Goal: Task Accomplishment & Management: Manage account settings

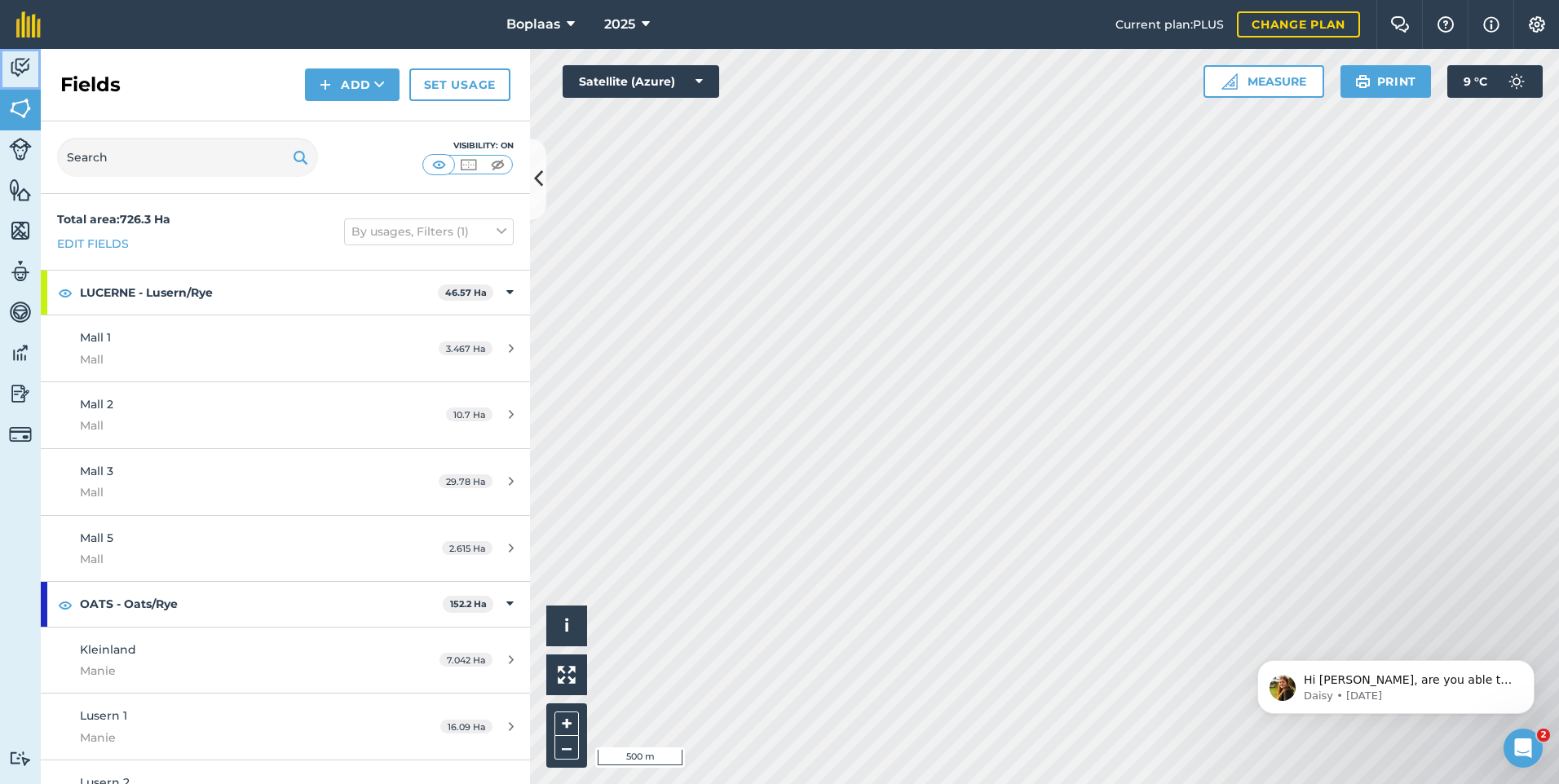
click at [28, 70] on img at bounding box center [20, 67] width 22 height 24
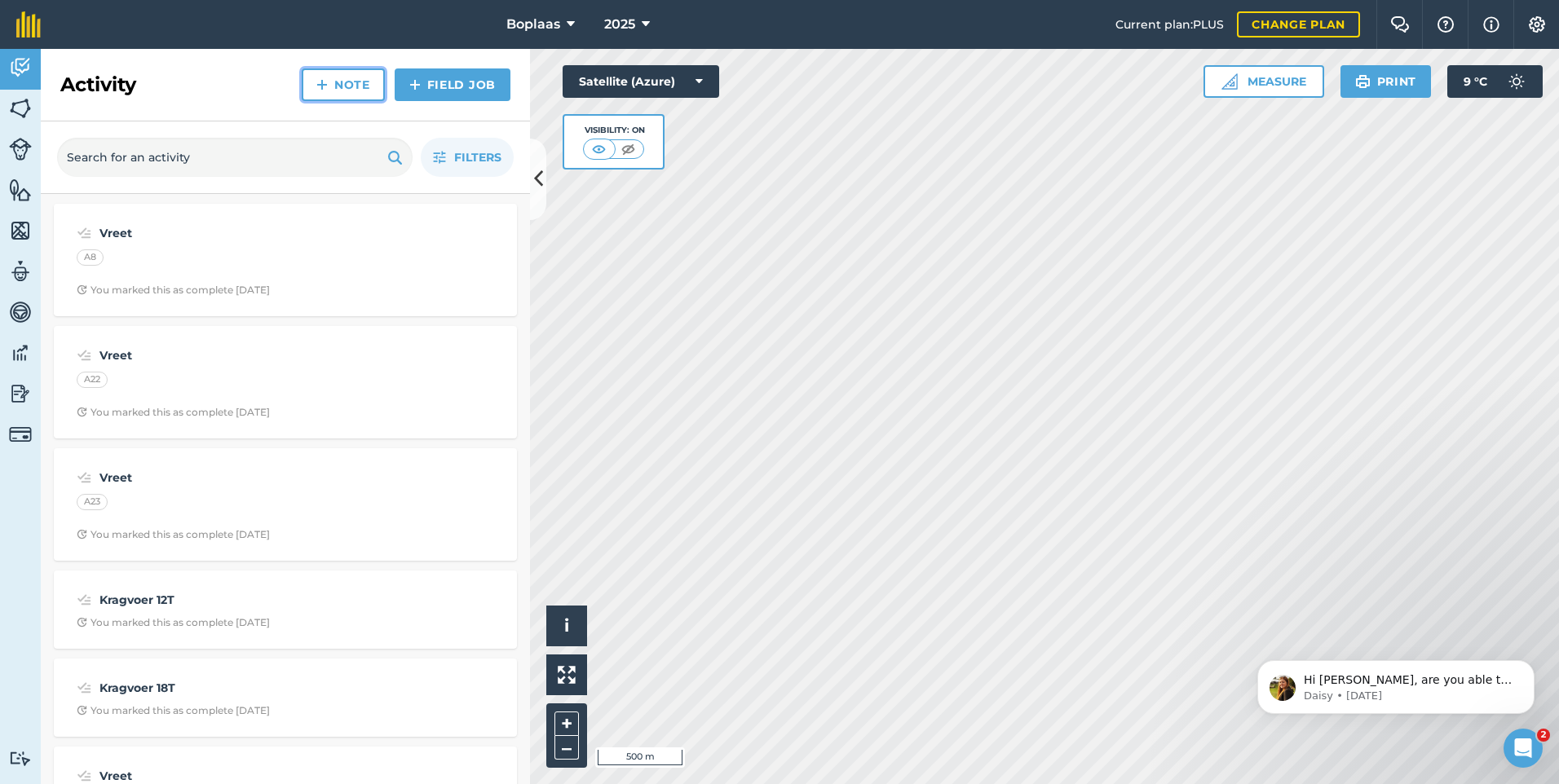
click at [352, 86] on link "Note" at bounding box center [343, 84] width 83 height 32
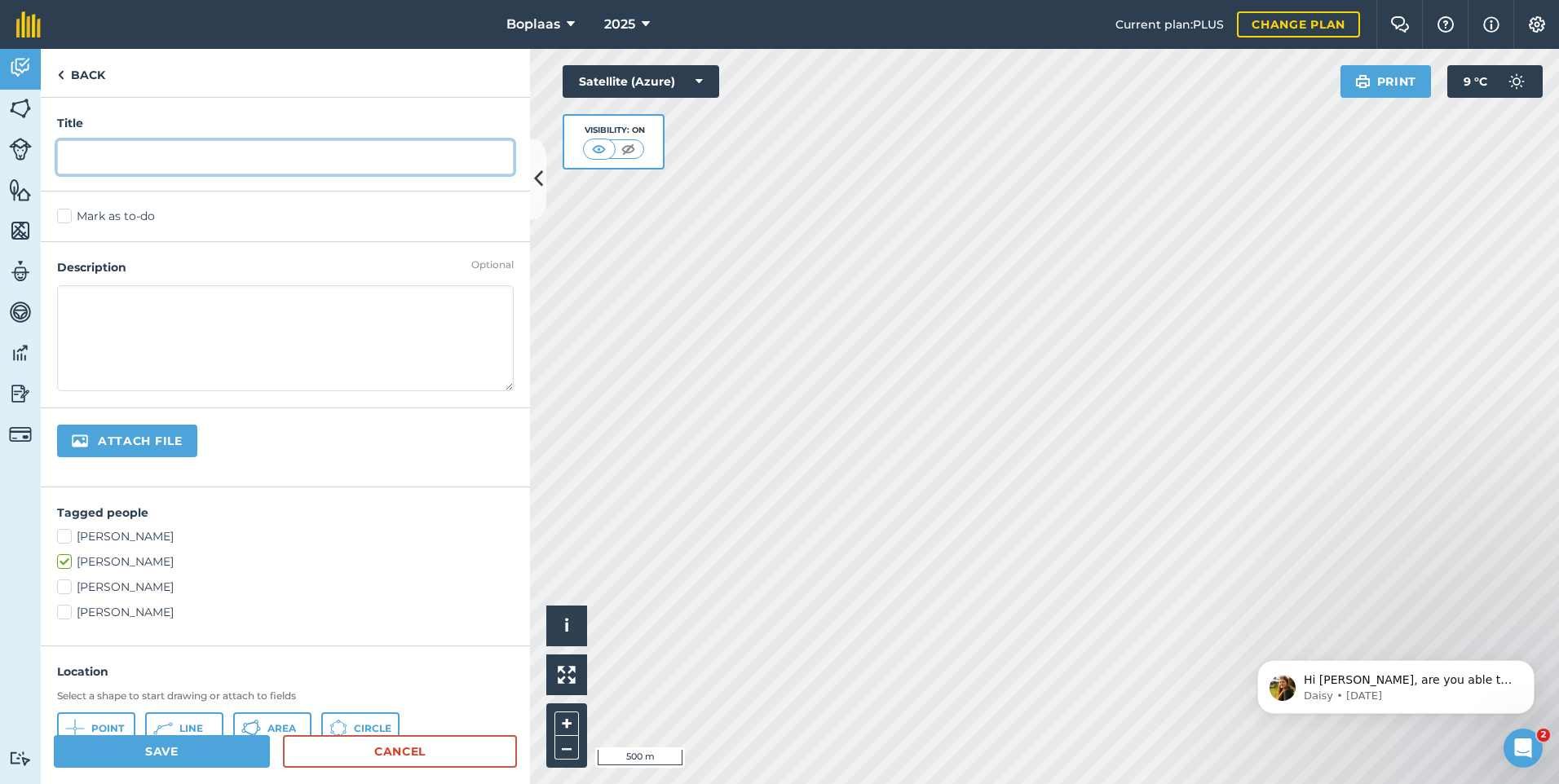
click at [99, 154] on input "text" at bounding box center [285, 157] width 457 height 34
type input "k"
type input "Kragvoer 30T"
click at [67, 221] on label "Mark as to-do" at bounding box center [285, 216] width 457 height 17
click at [67, 218] on input "Mark as to-do" at bounding box center [63, 213] width 11 height 11
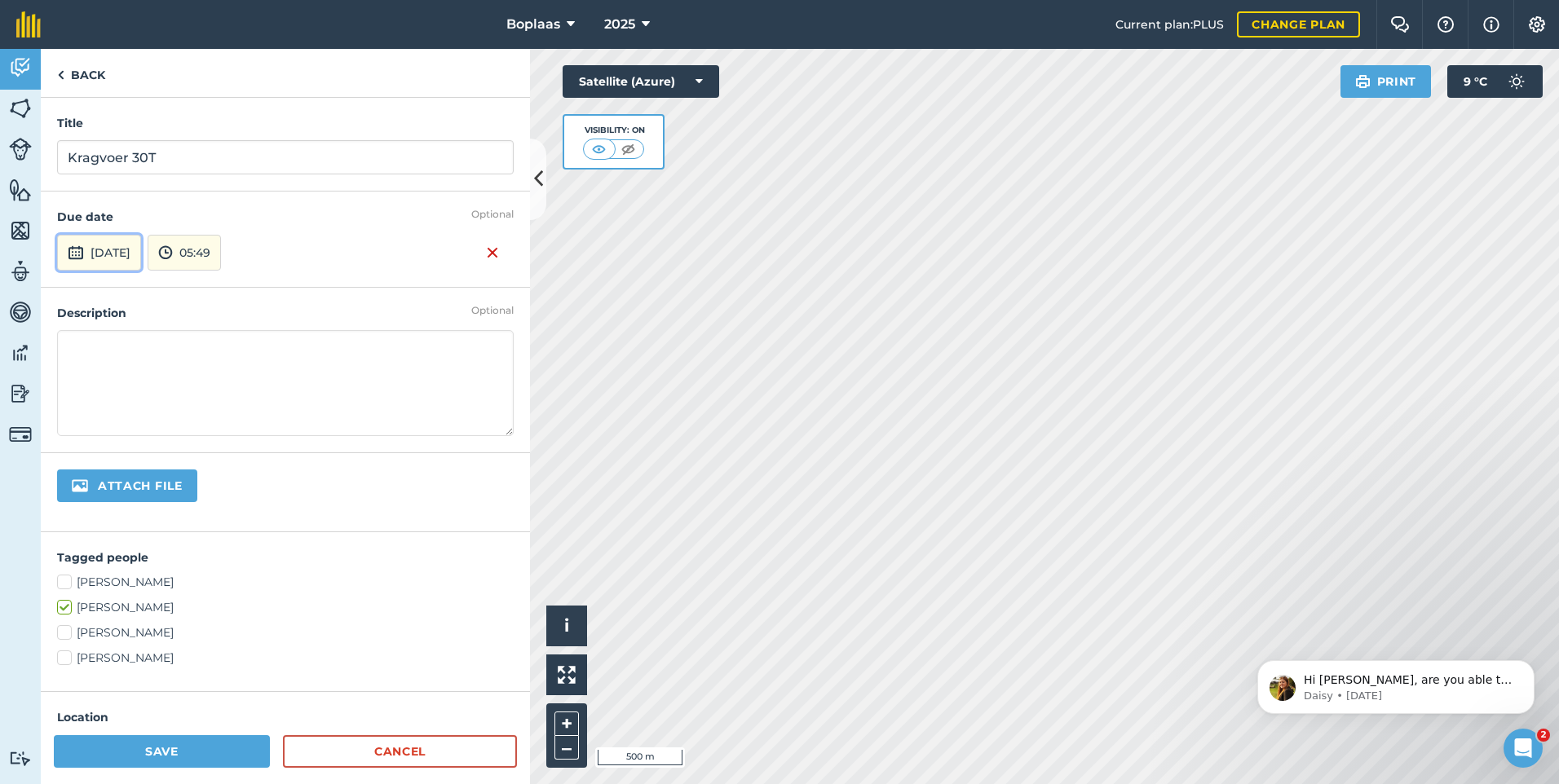
click at [134, 244] on button "[DATE]" at bounding box center [100, 253] width 84 height 36
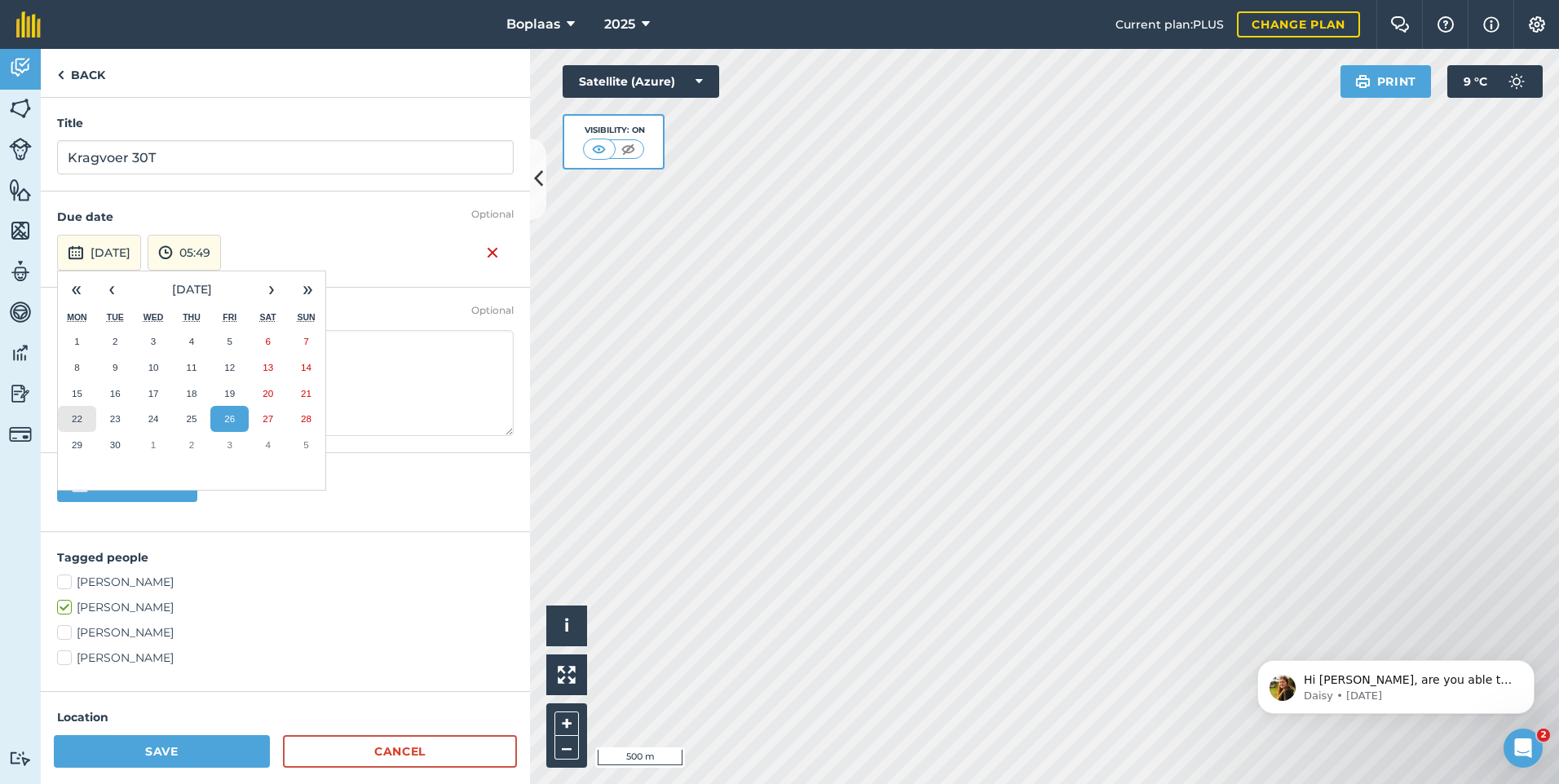
click at [83, 421] on button "22" at bounding box center [76, 418] width 39 height 26
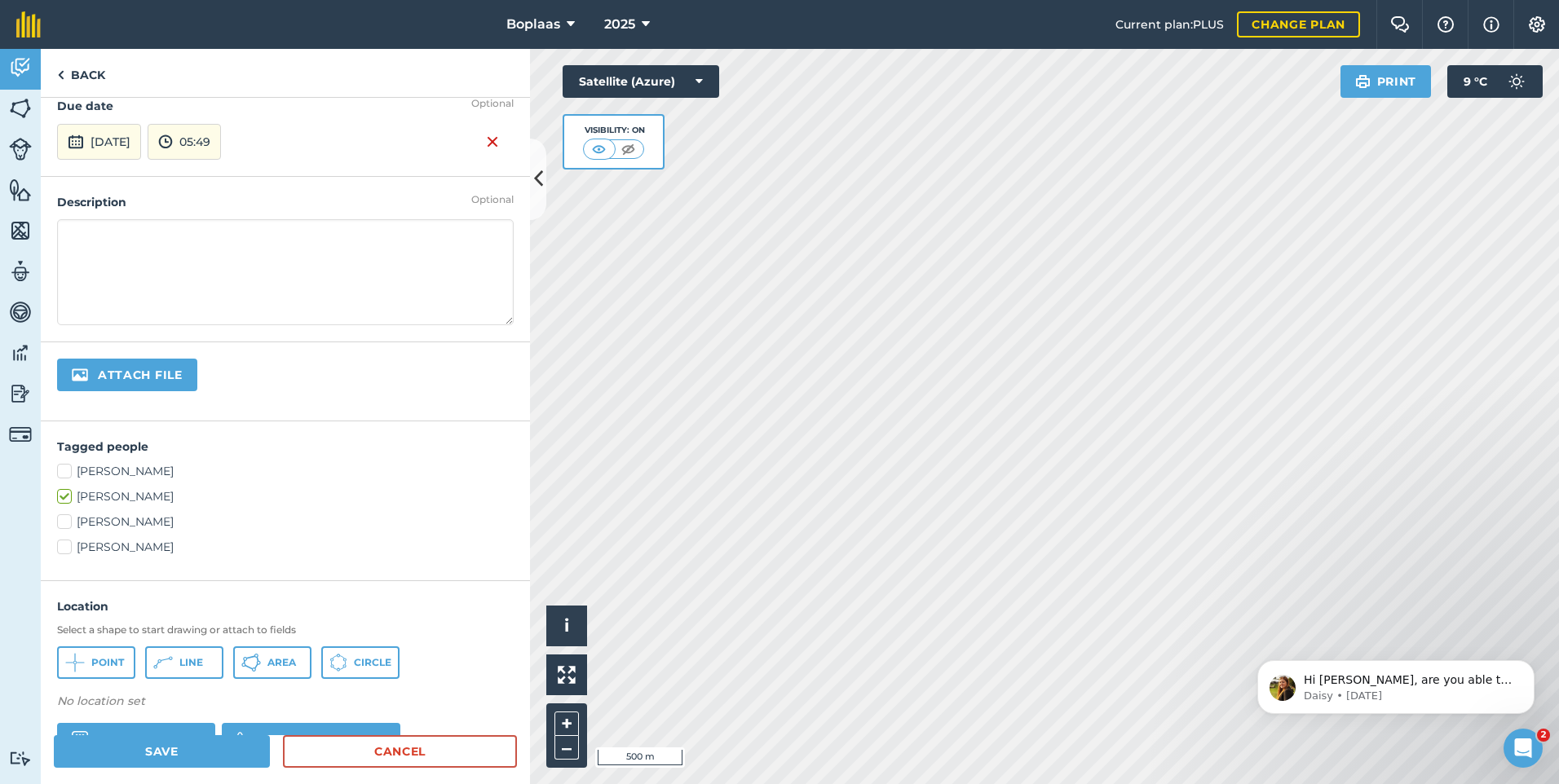
scroll to position [257, 0]
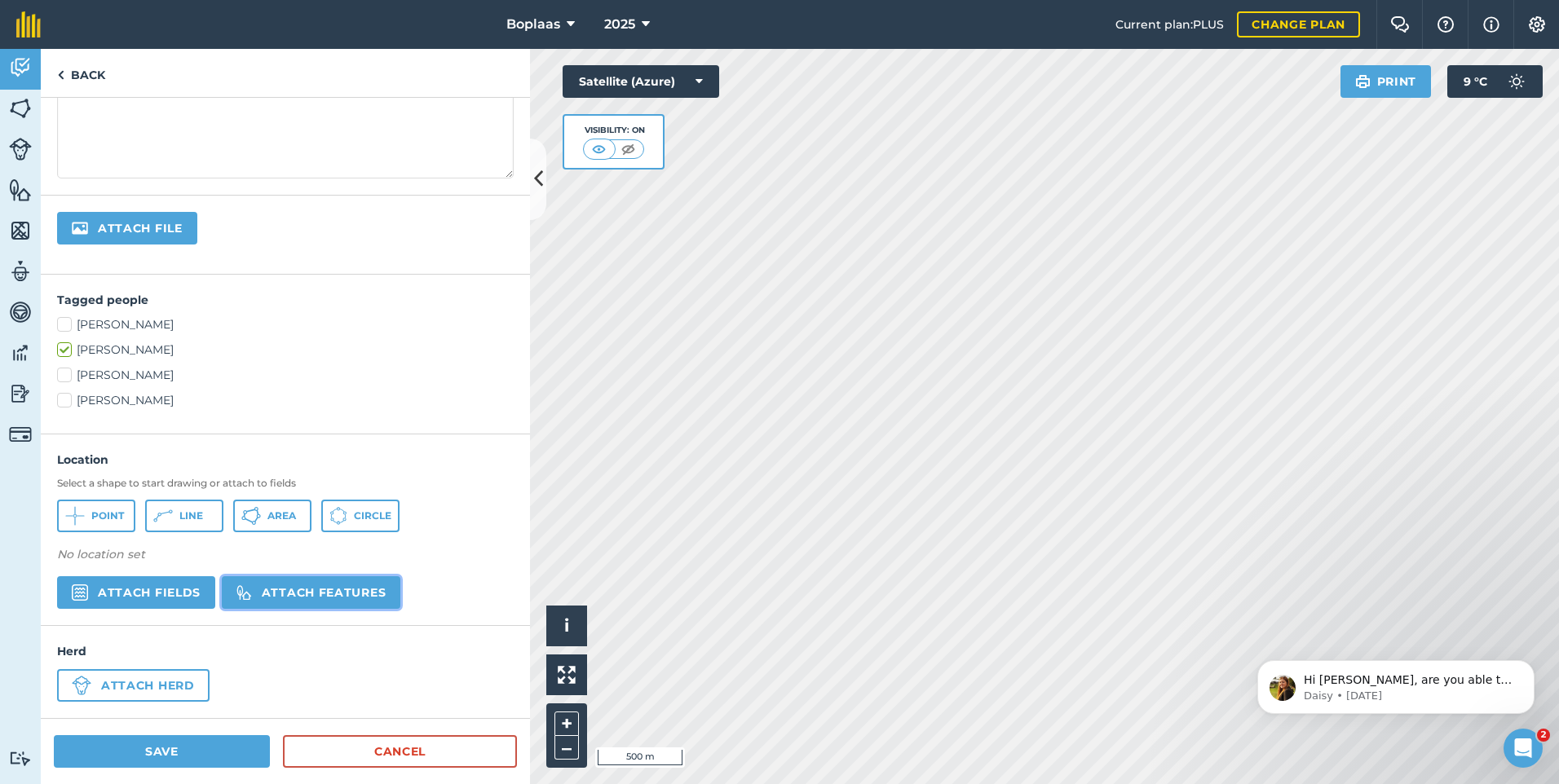
click at [304, 592] on button "Attach features" at bounding box center [311, 592] width 179 height 32
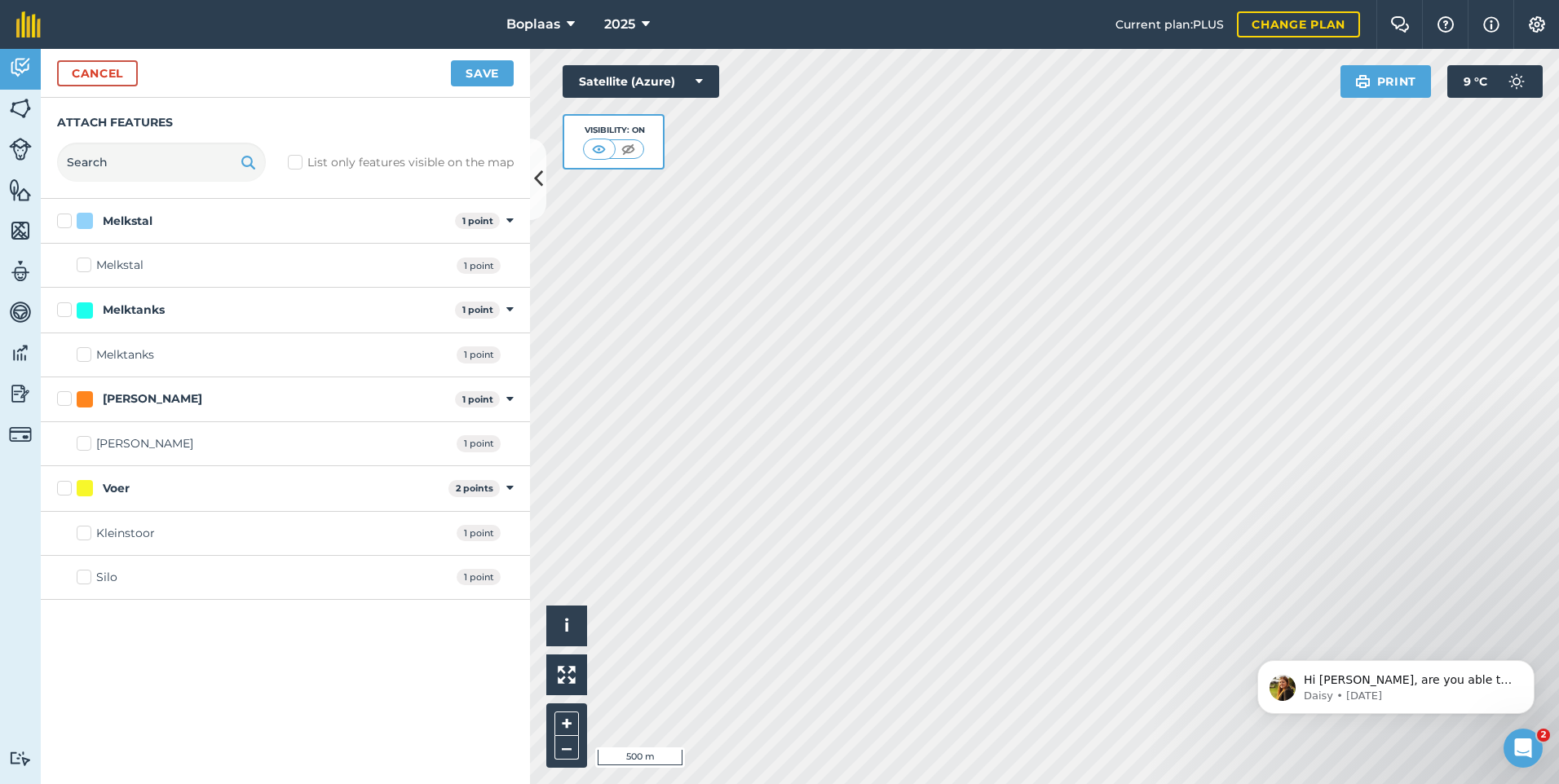
click at [83, 586] on div "Silo 1 point" at bounding box center [285, 577] width 489 height 44
click at [89, 581] on label "Silo" at bounding box center [96, 577] width 40 height 17
click at [87, 579] on input "Silo" at bounding box center [82, 574] width 11 height 11
checkbox input "true"
click at [483, 66] on button "Save" at bounding box center [482, 73] width 63 height 26
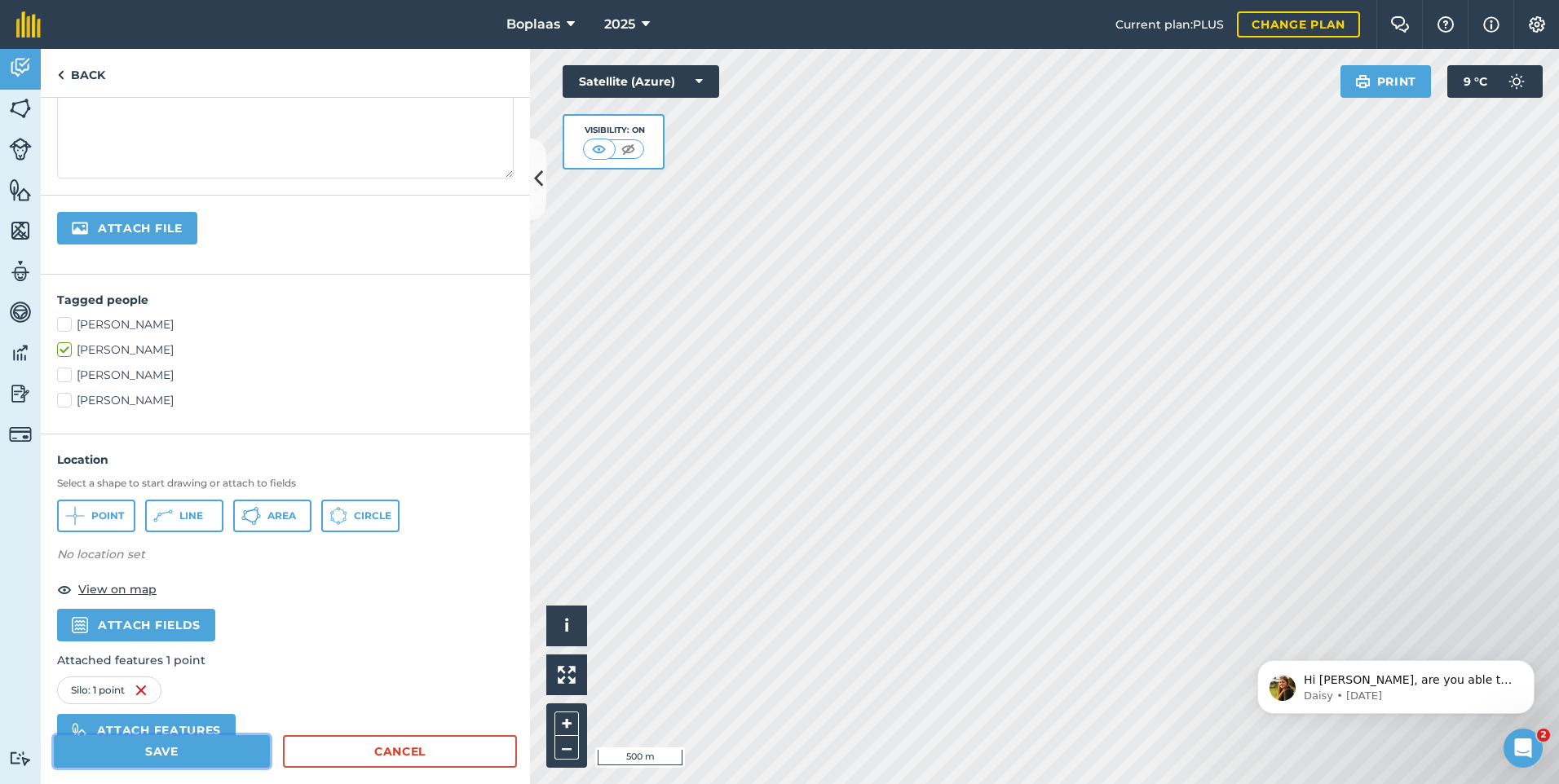
click at [173, 756] on button "Save" at bounding box center [162, 751] width 216 height 32
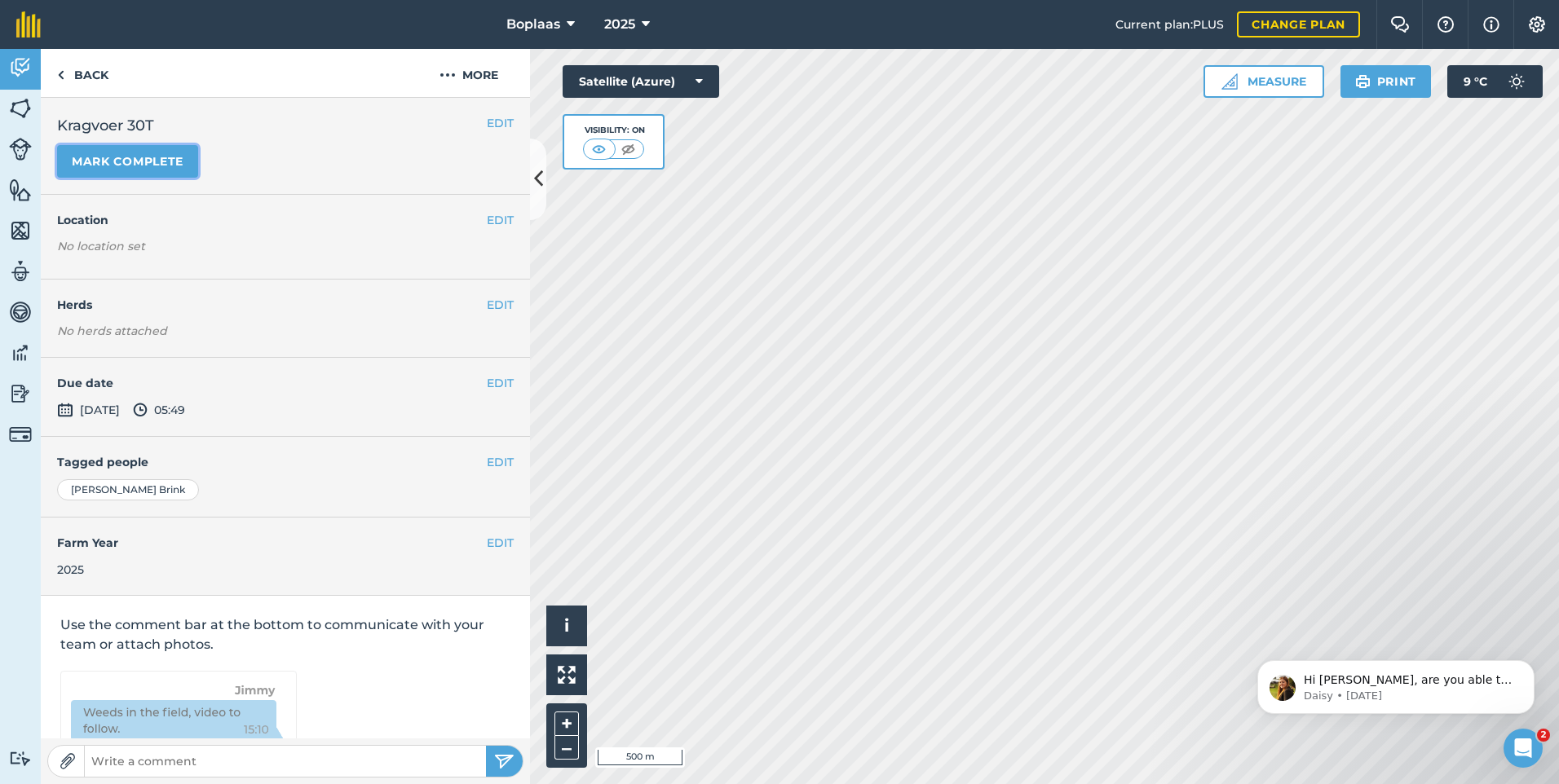
click at [154, 170] on button "Mark complete" at bounding box center [127, 161] width 141 height 32
click at [496, 388] on button "EDIT" at bounding box center [500, 383] width 27 height 18
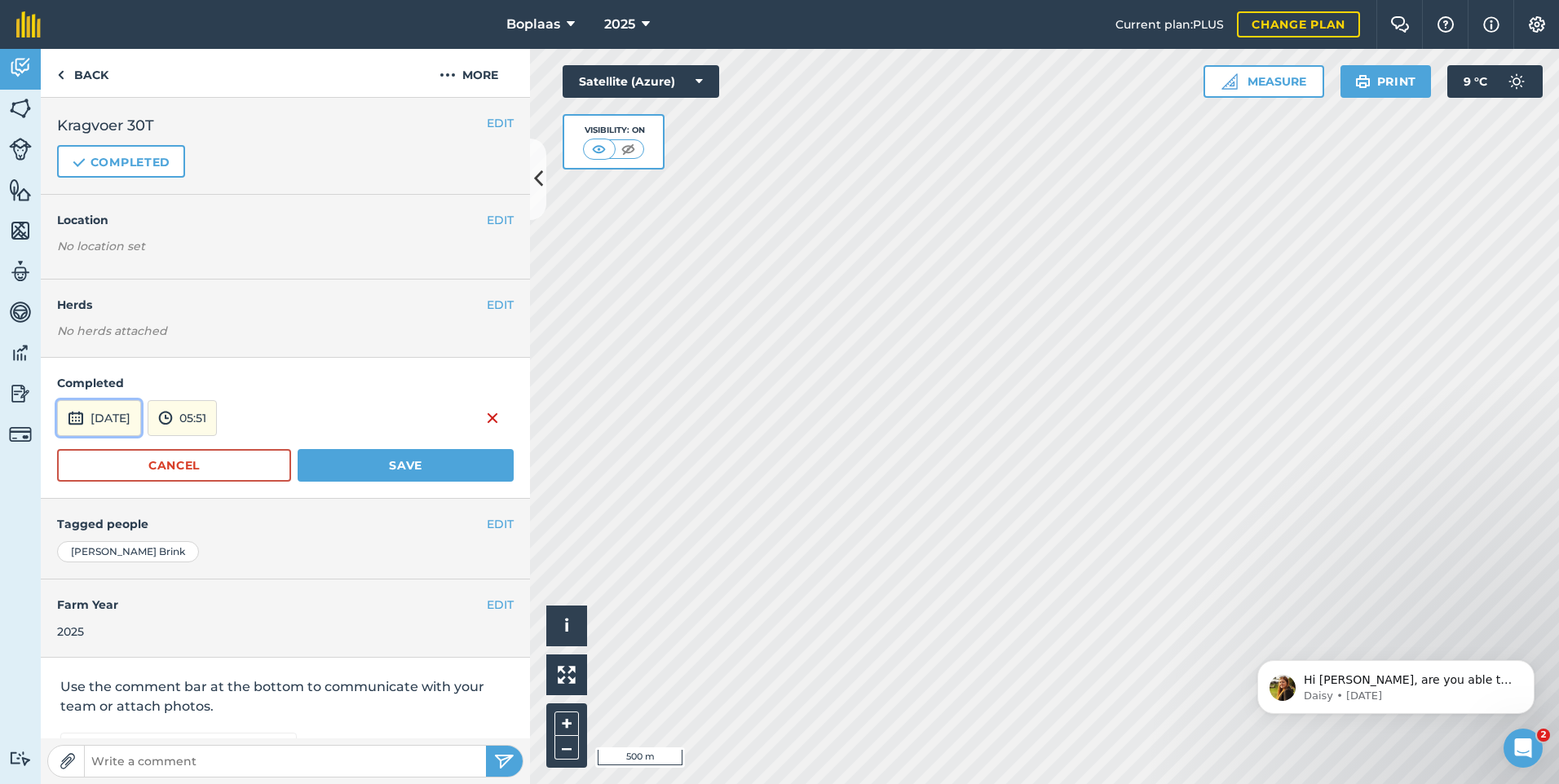
click at [108, 417] on button "[DATE]" at bounding box center [100, 418] width 84 height 36
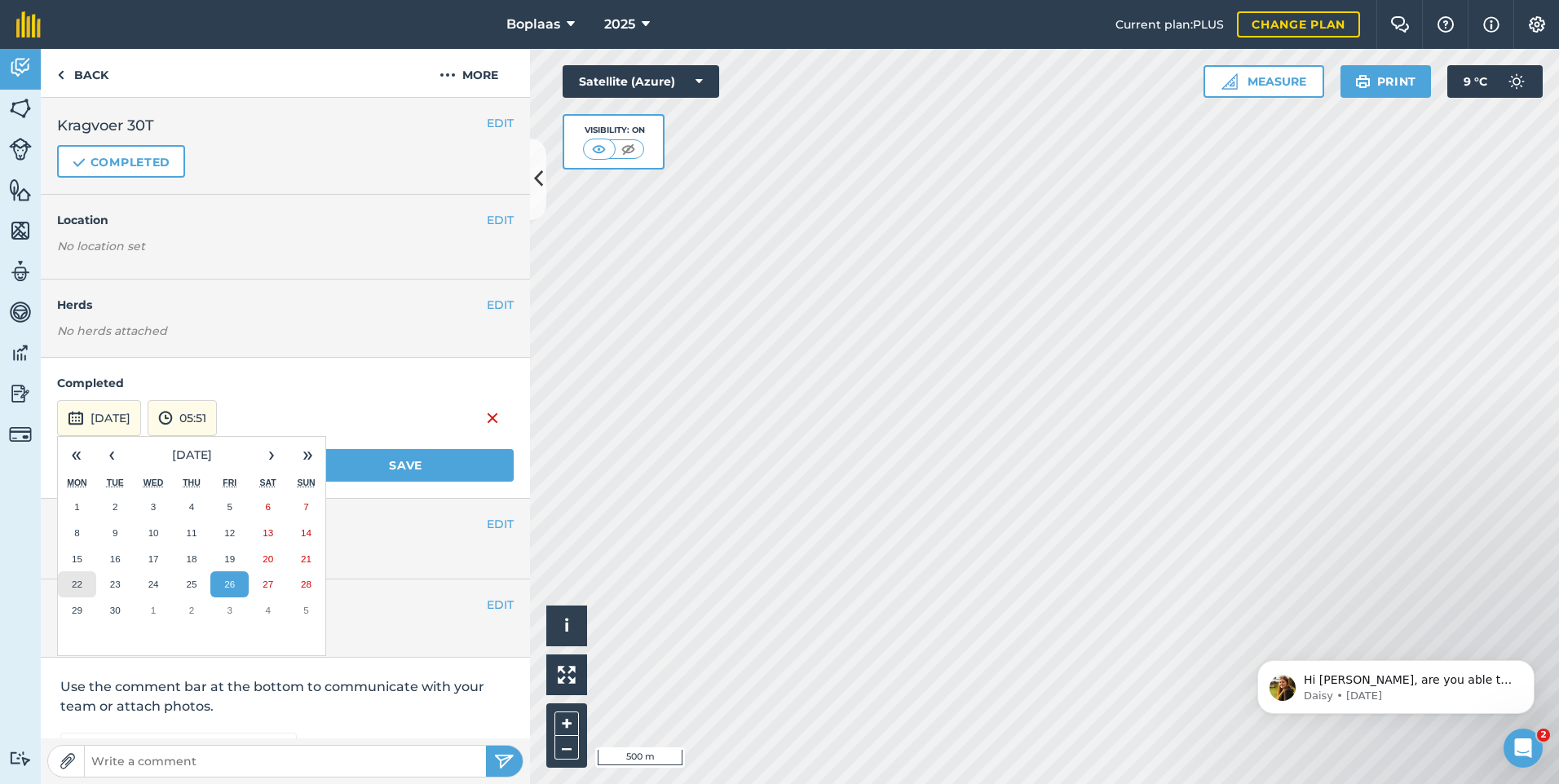
click at [84, 591] on button "22" at bounding box center [76, 584] width 39 height 26
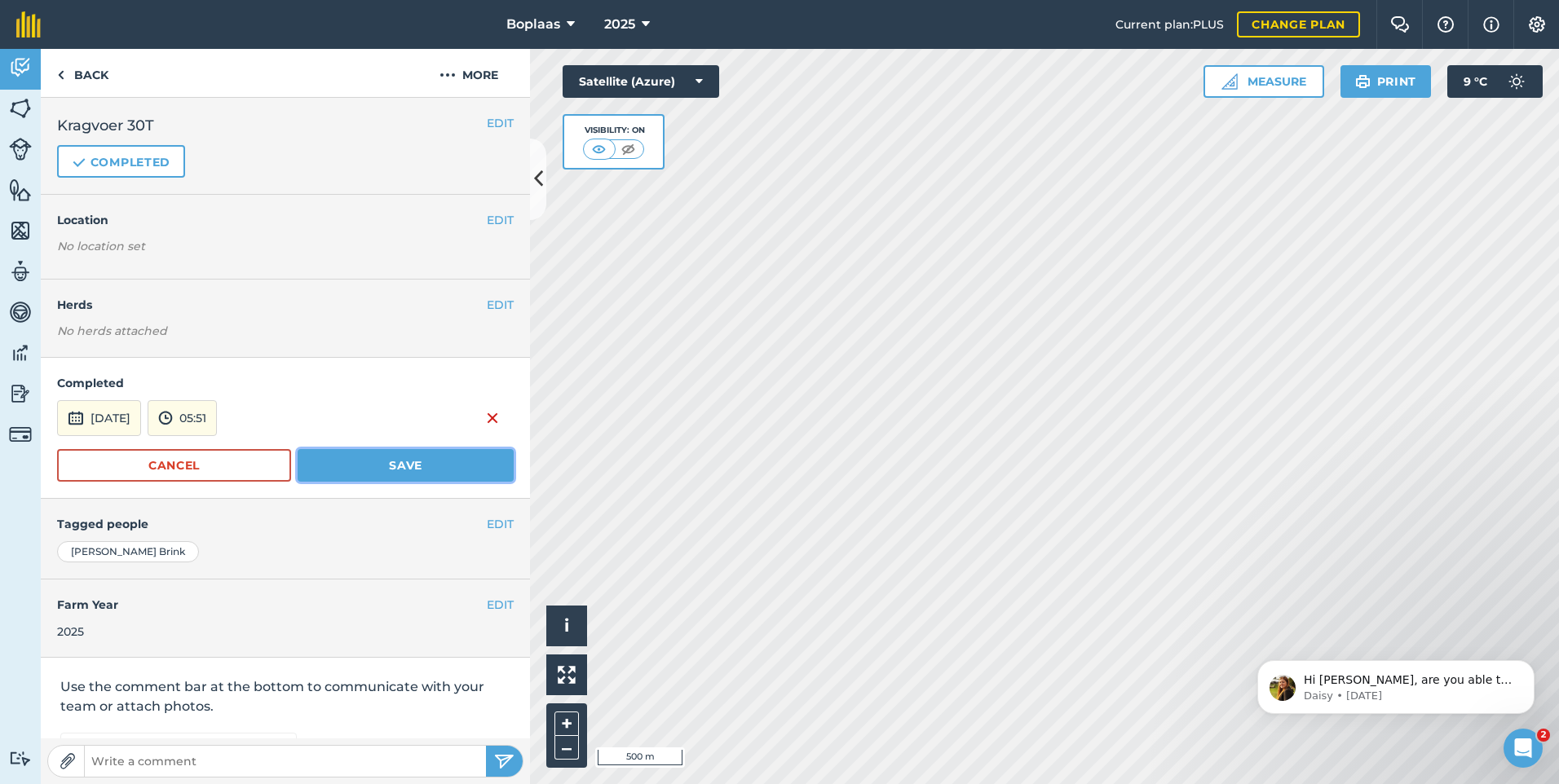
click at [425, 474] on button "Save" at bounding box center [406, 465] width 216 height 32
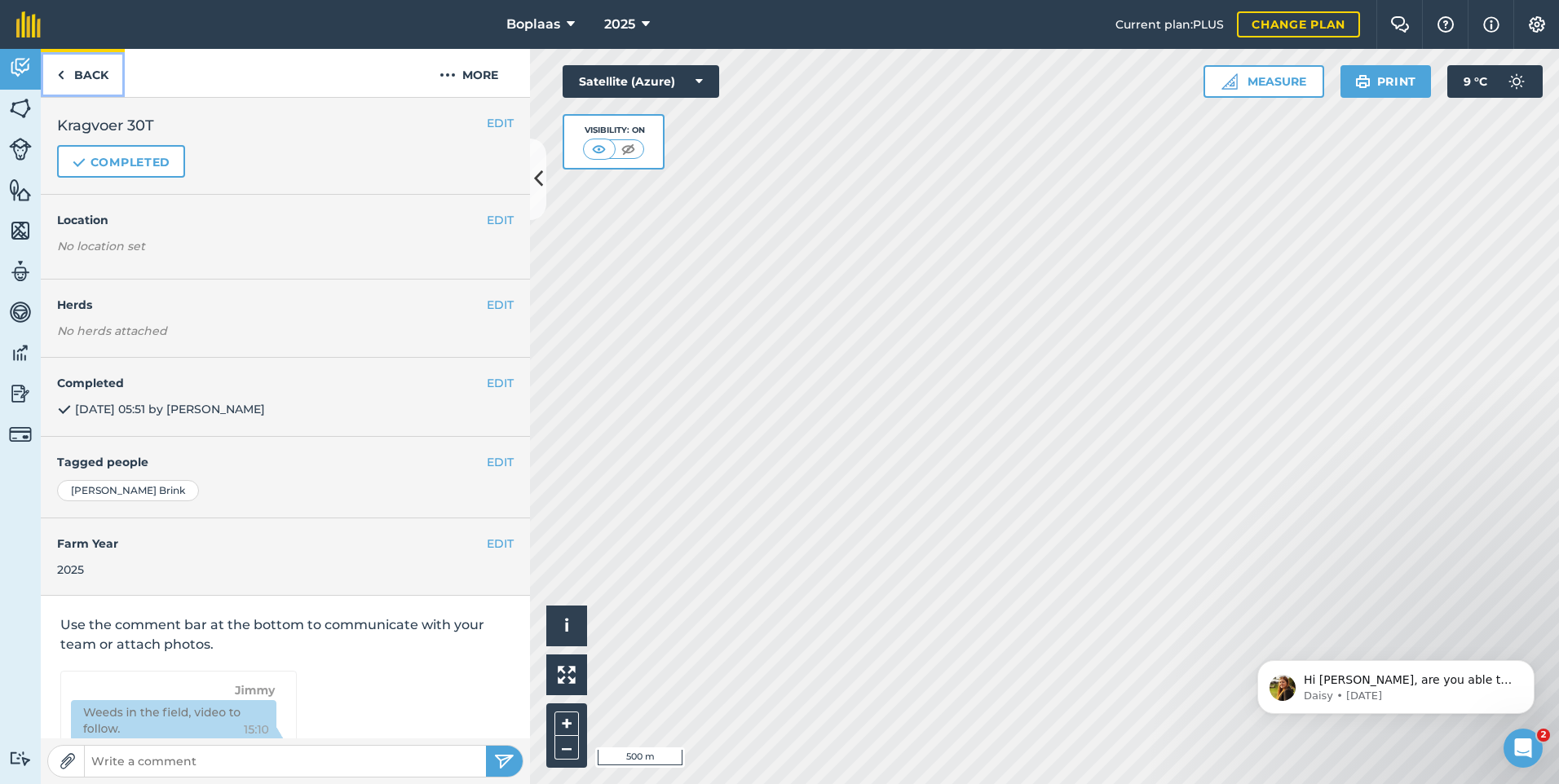
click at [98, 84] on link "Back" at bounding box center [83, 73] width 84 height 48
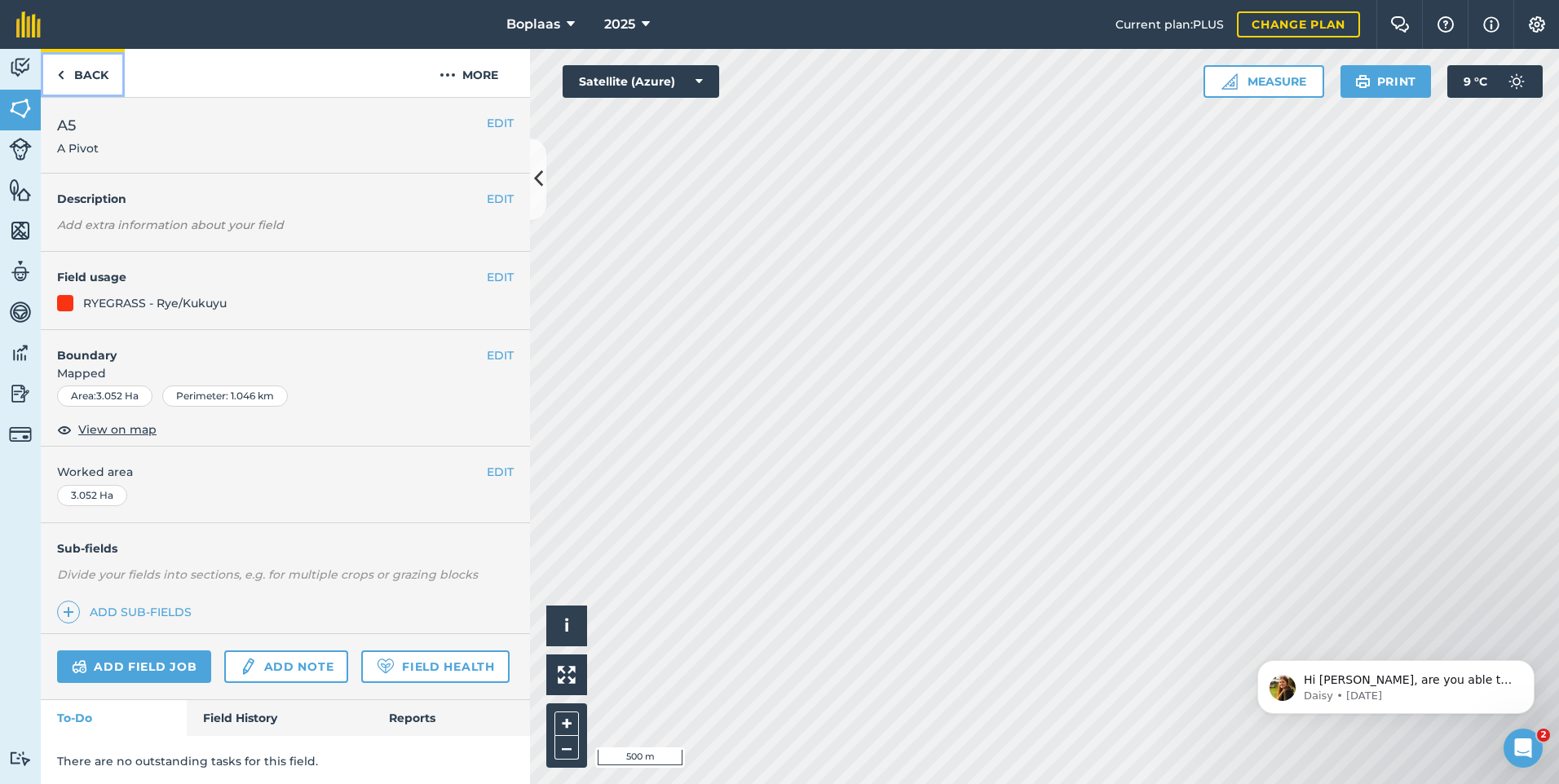
click at [102, 68] on link "Back" at bounding box center [83, 73] width 84 height 48
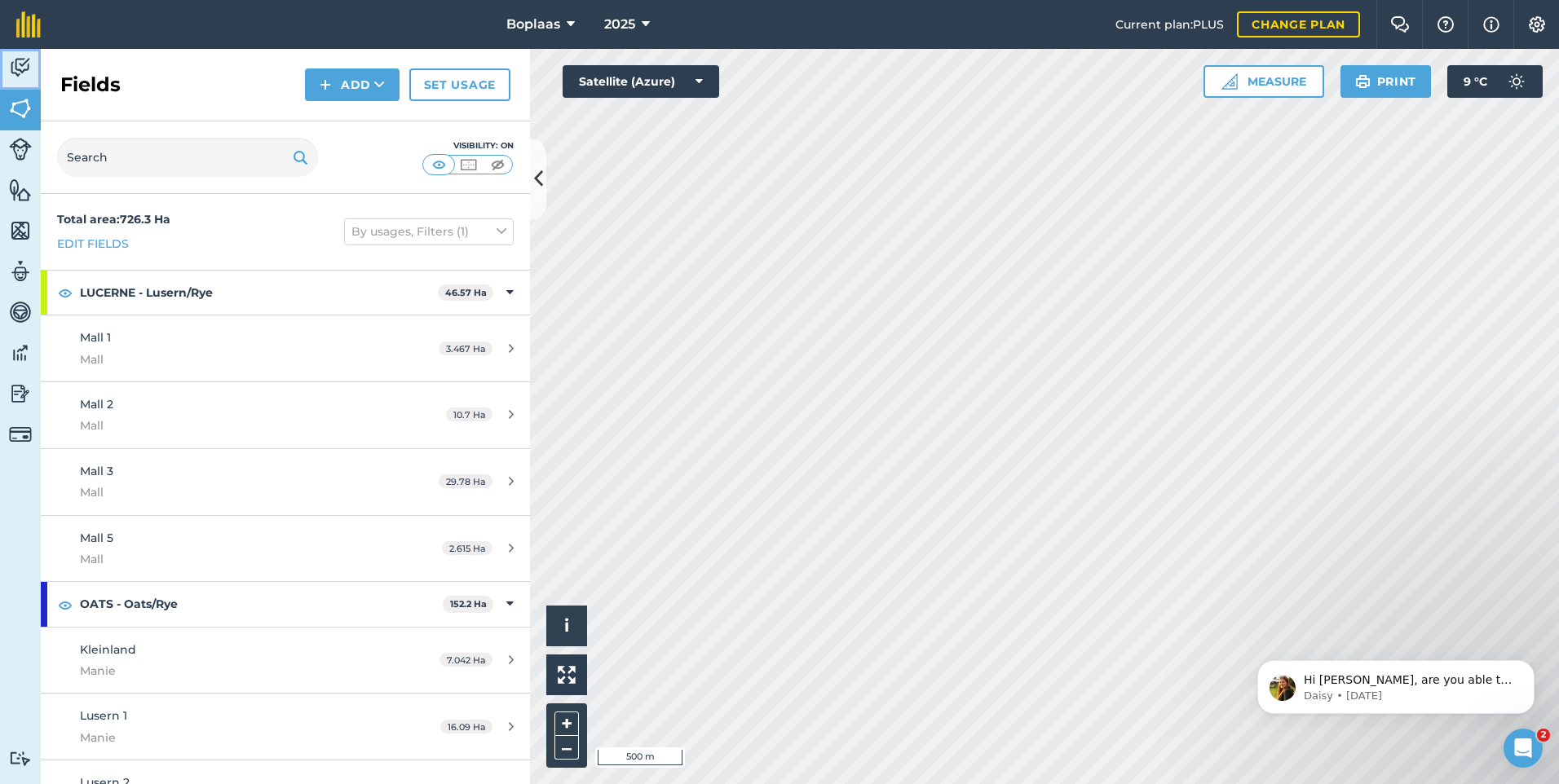
click at [7, 71] on link "Activity" at bounding box center [20, 68] width 40 height 40
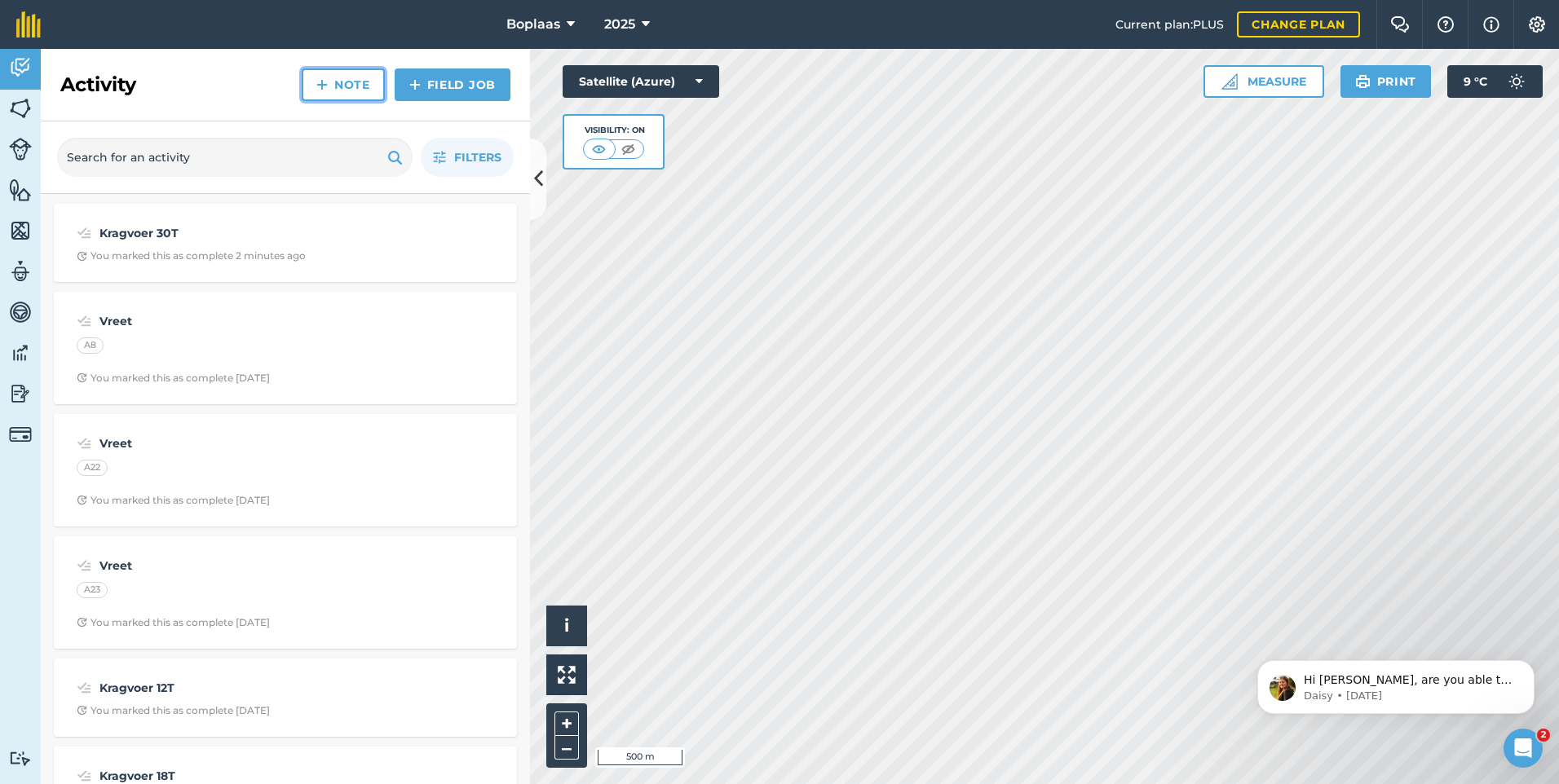
click at [342, 83] on link "Note" at bounding box center [343, 84] width 83 height 32
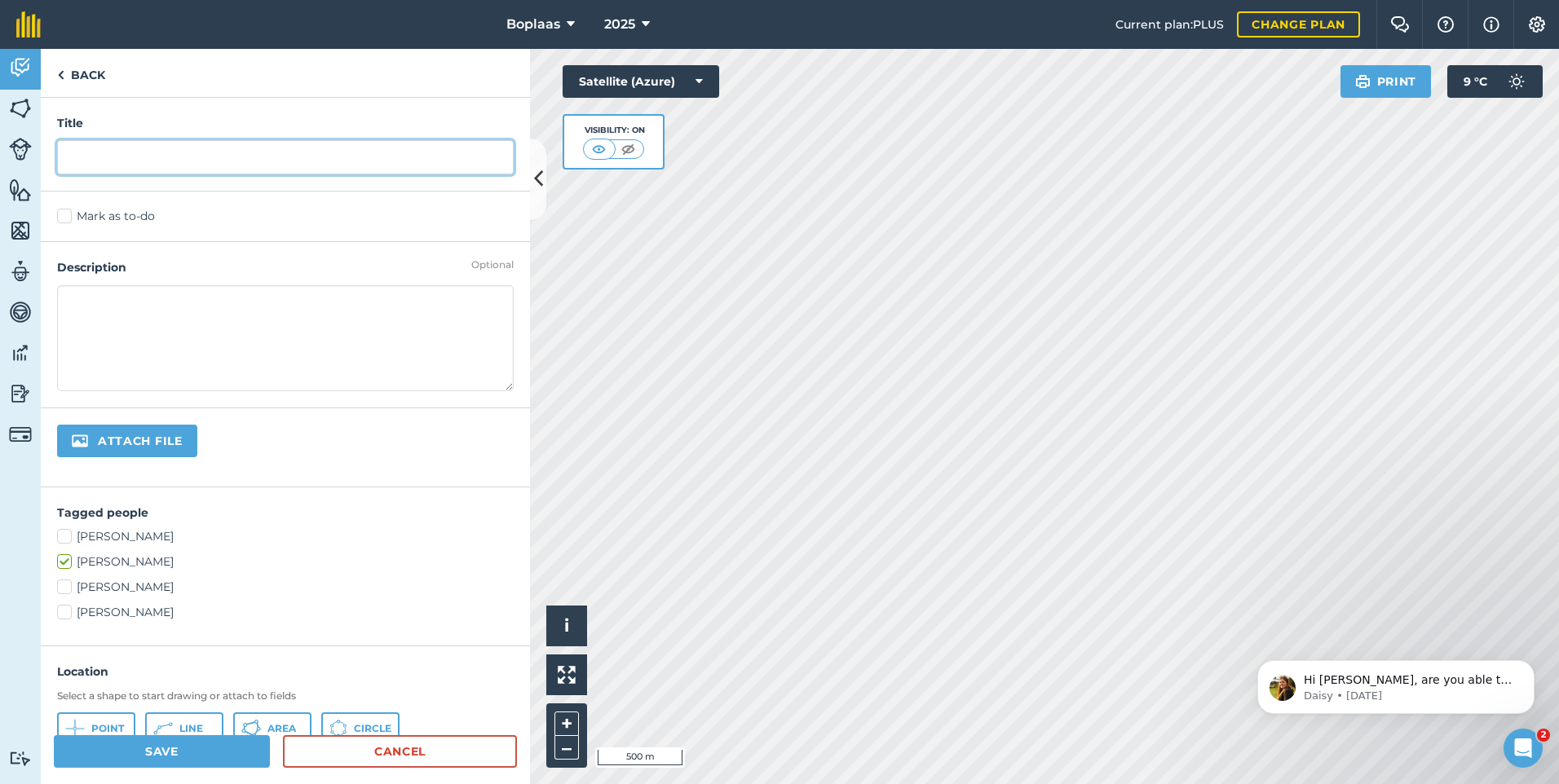
click at [219, 164] on input "text" at bounding box center [285, 157] width 457 height 34
type input "Kragvoer 24T"
click at [77, 220] on label "Mark as to-do" at bounding box center [285, 216] width 457 height 17
click at [67, 218] on input "Mark as to-do" at bounding box center [63, 213] width 11 height 11
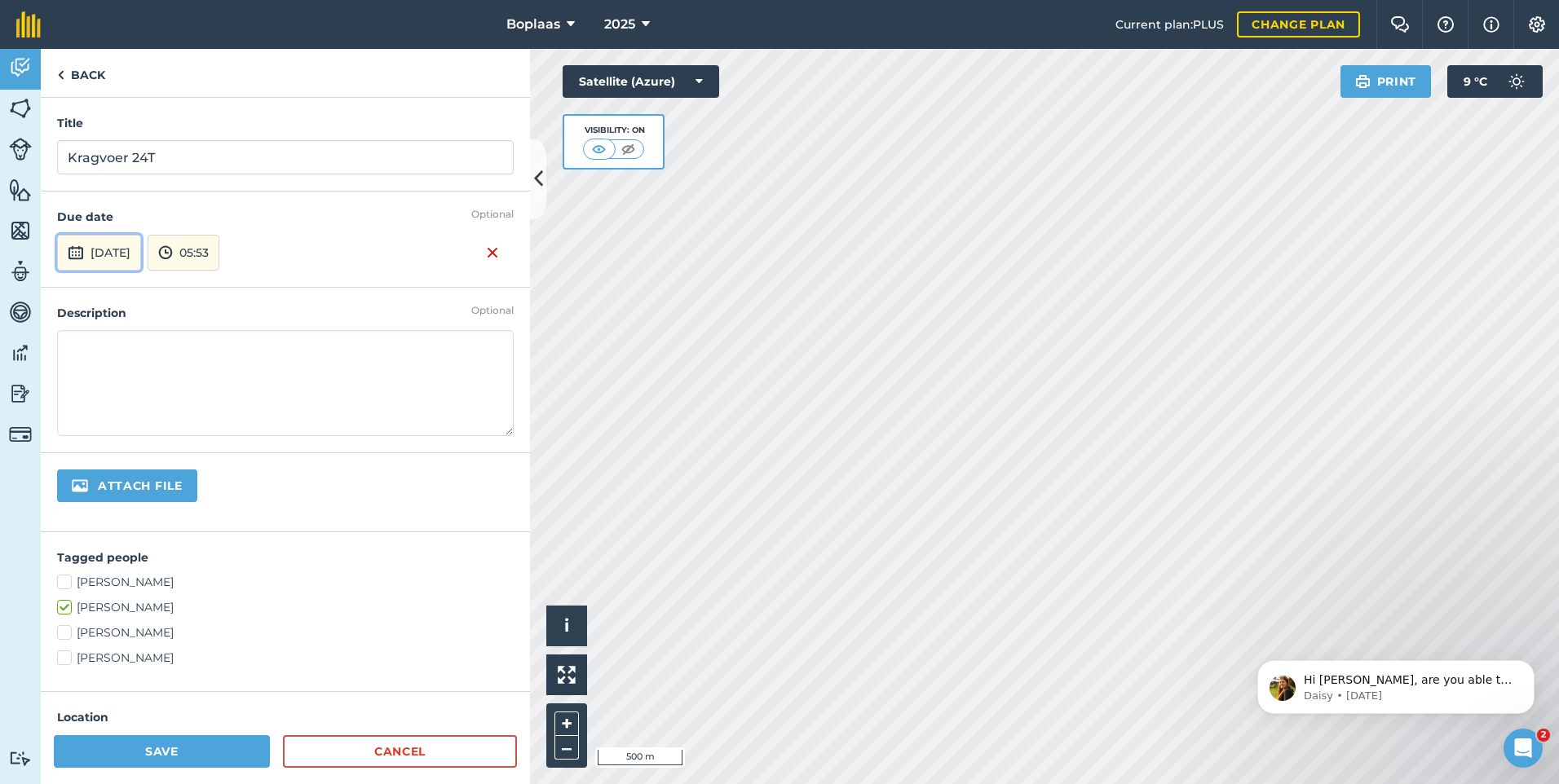
click at [141, 260] on button "[DATE]" at bounding box center [100, 253] width 84 height 36
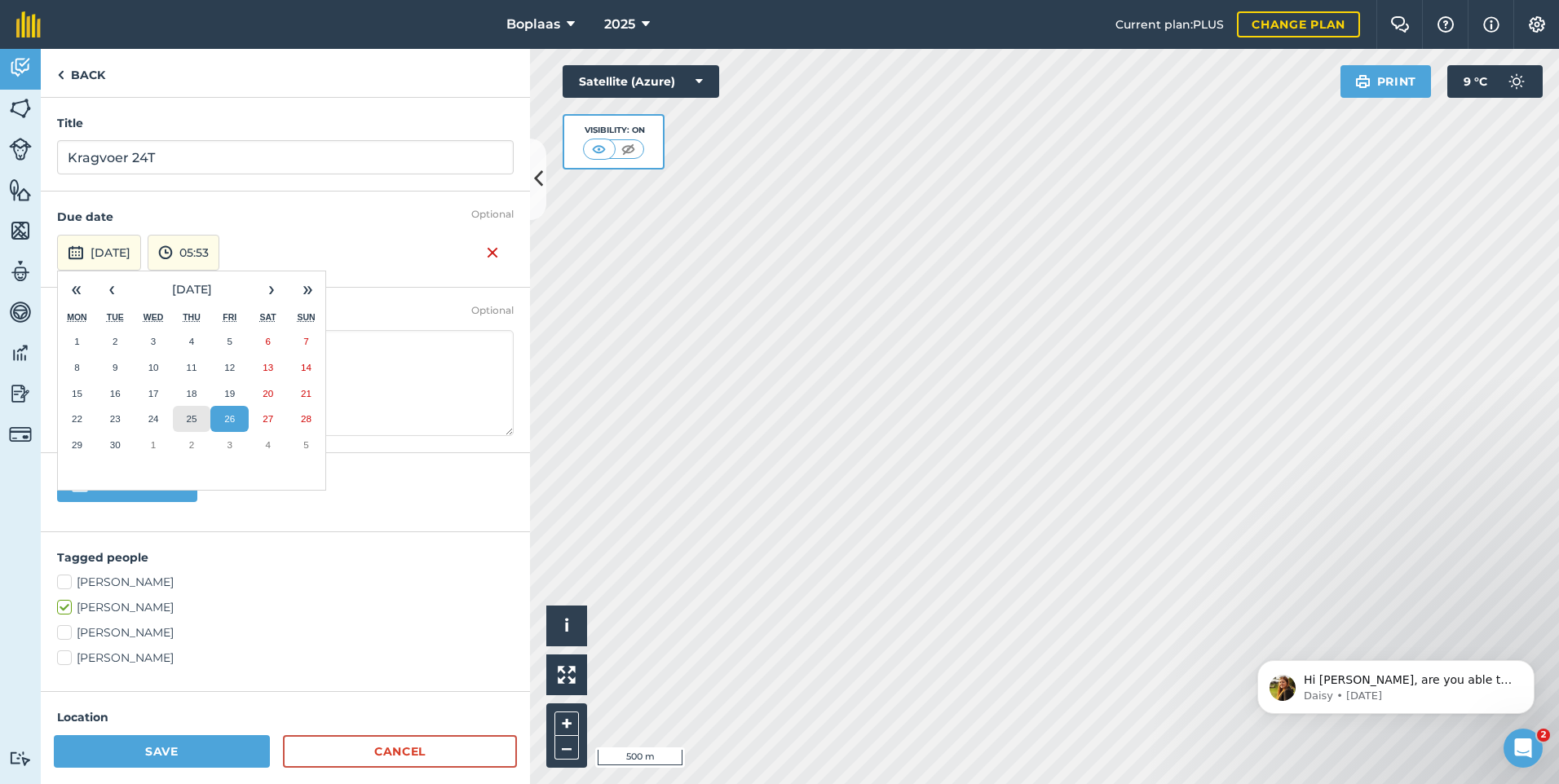
click at [197, 415] on button "25" at bounding box center [192, 418] width 39 height 26
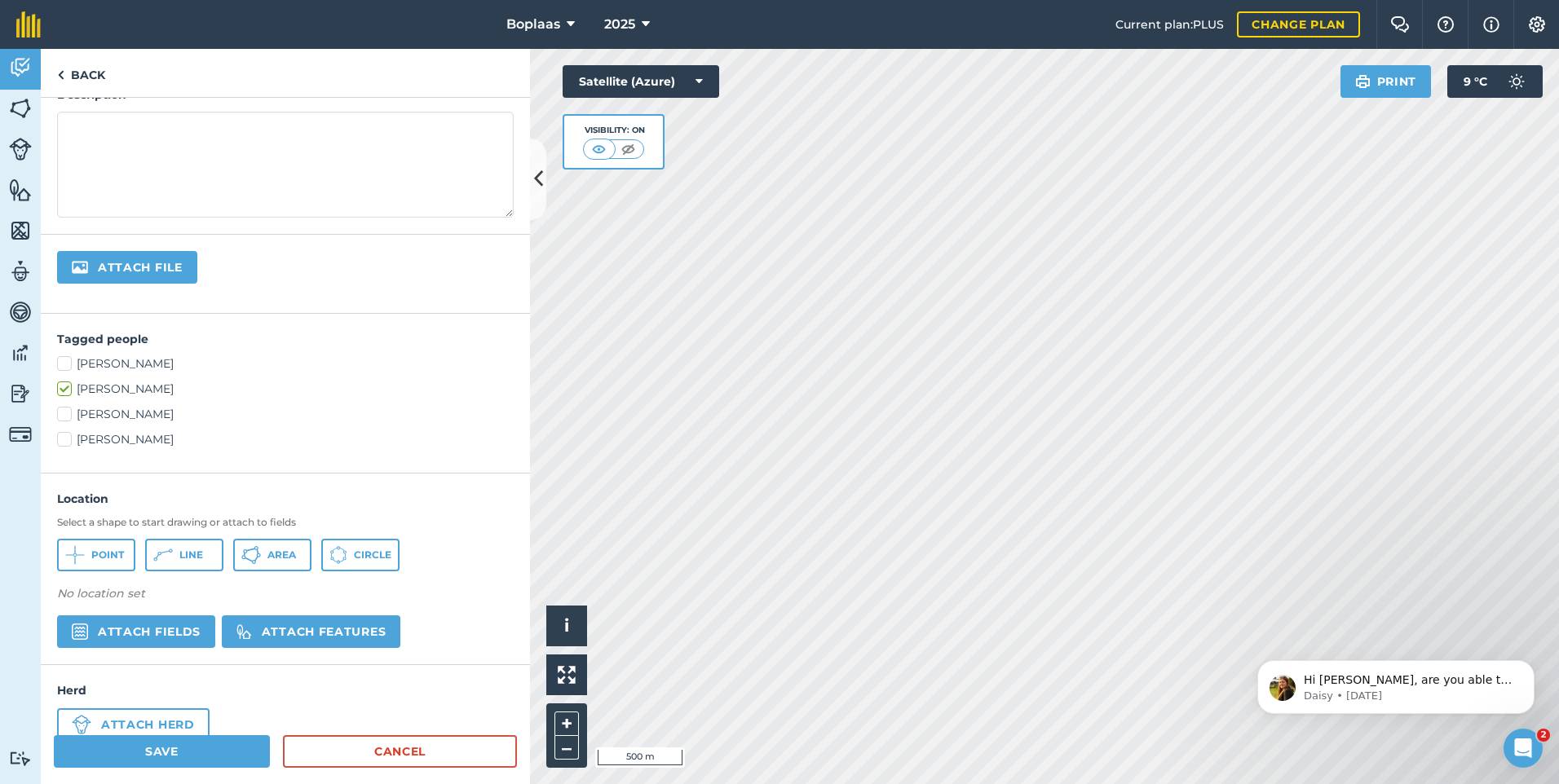
scroll to position [257, 0]
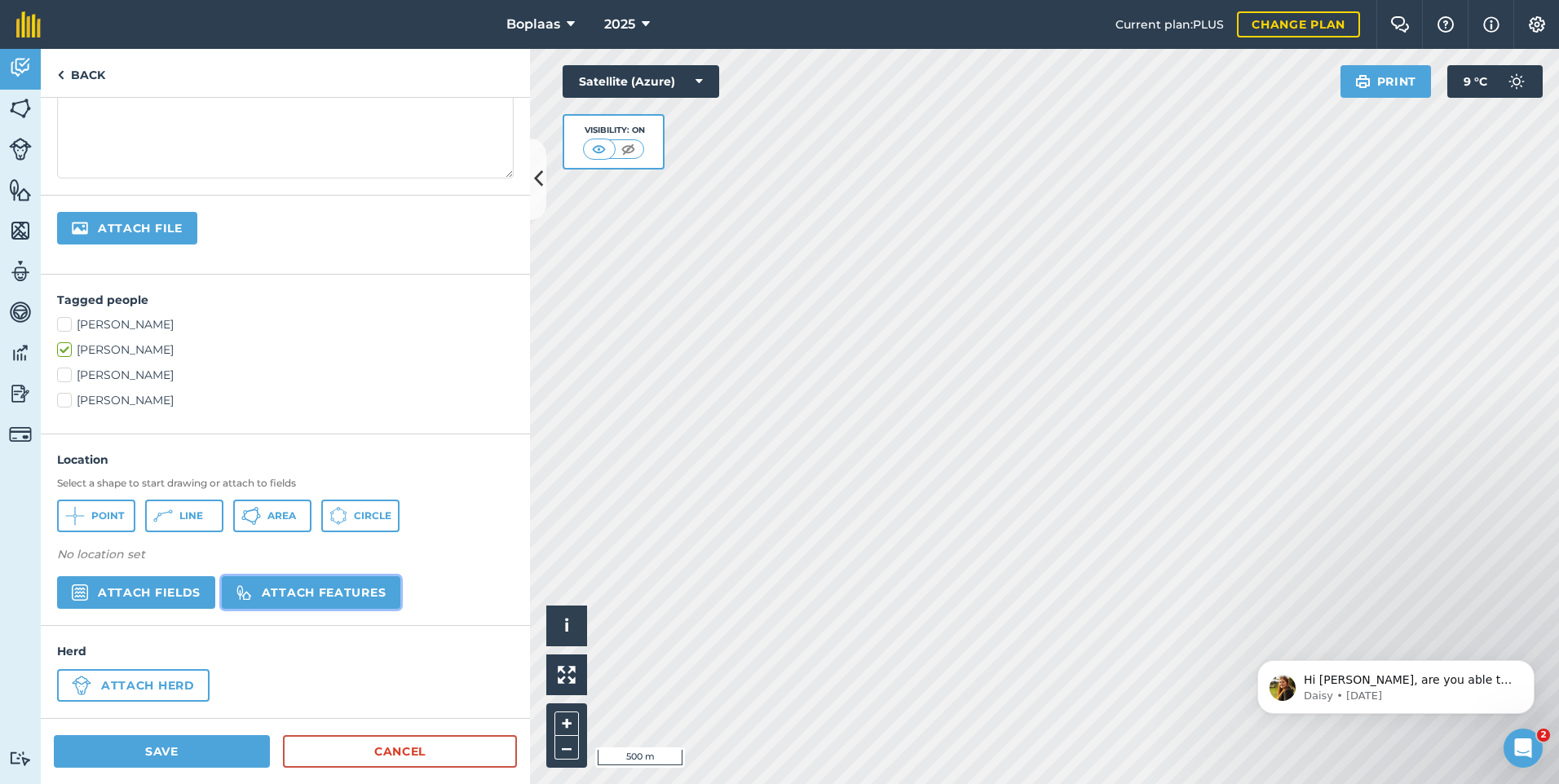
click at [335, 605] on button "Attach features" at bounding box center [311, 592] width 179 height 32
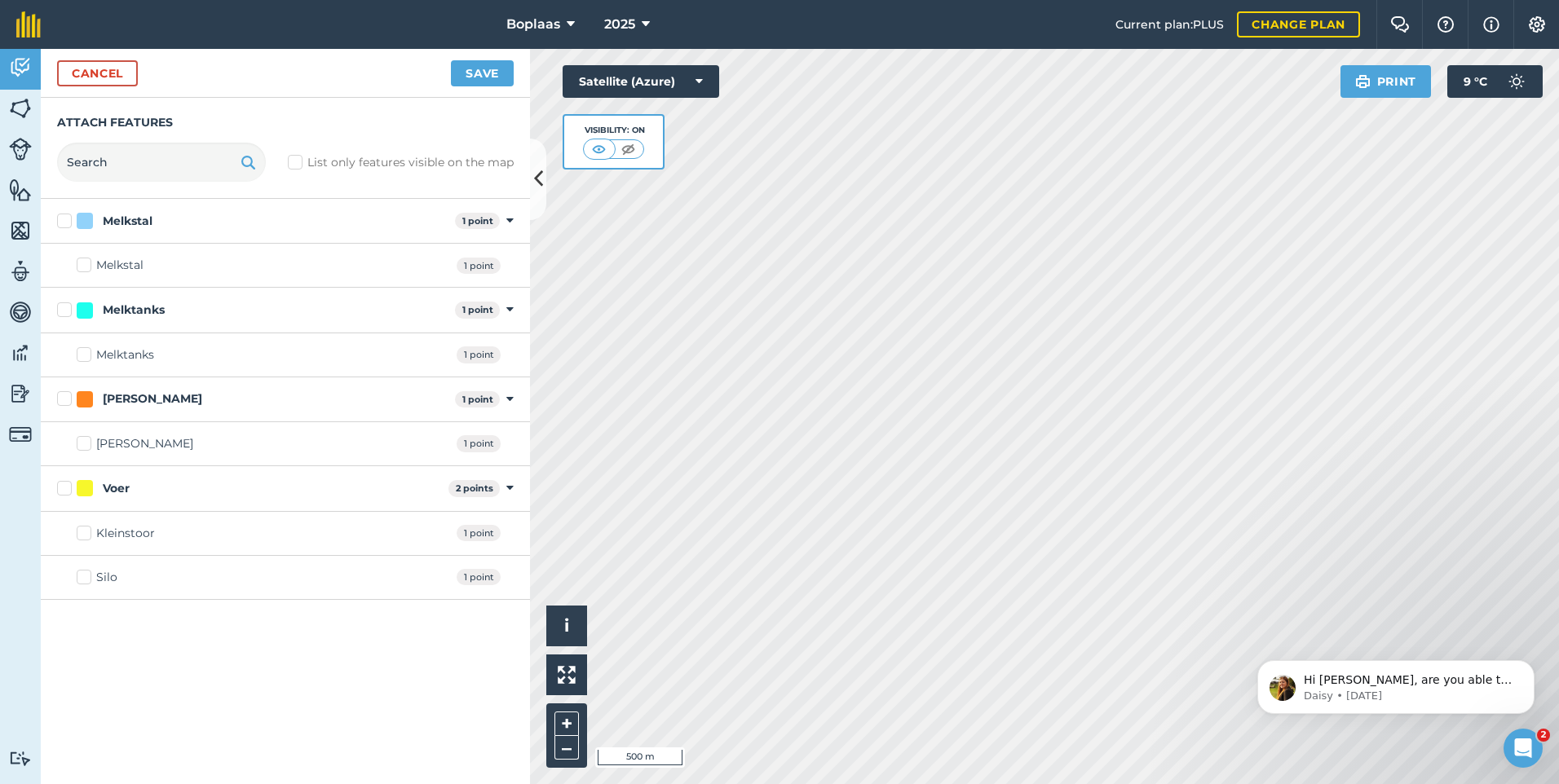
click at [82, 579] on label "Silo" at bounding box center [96, 577] width 40 height 17
click at [82, 579] on input "Silo" at bounding box center [82, 574] width 11 height 11
checkbox input "true"
click at [470, 60] on button "Save" at bounding box center [482, 73] width 63 height 26
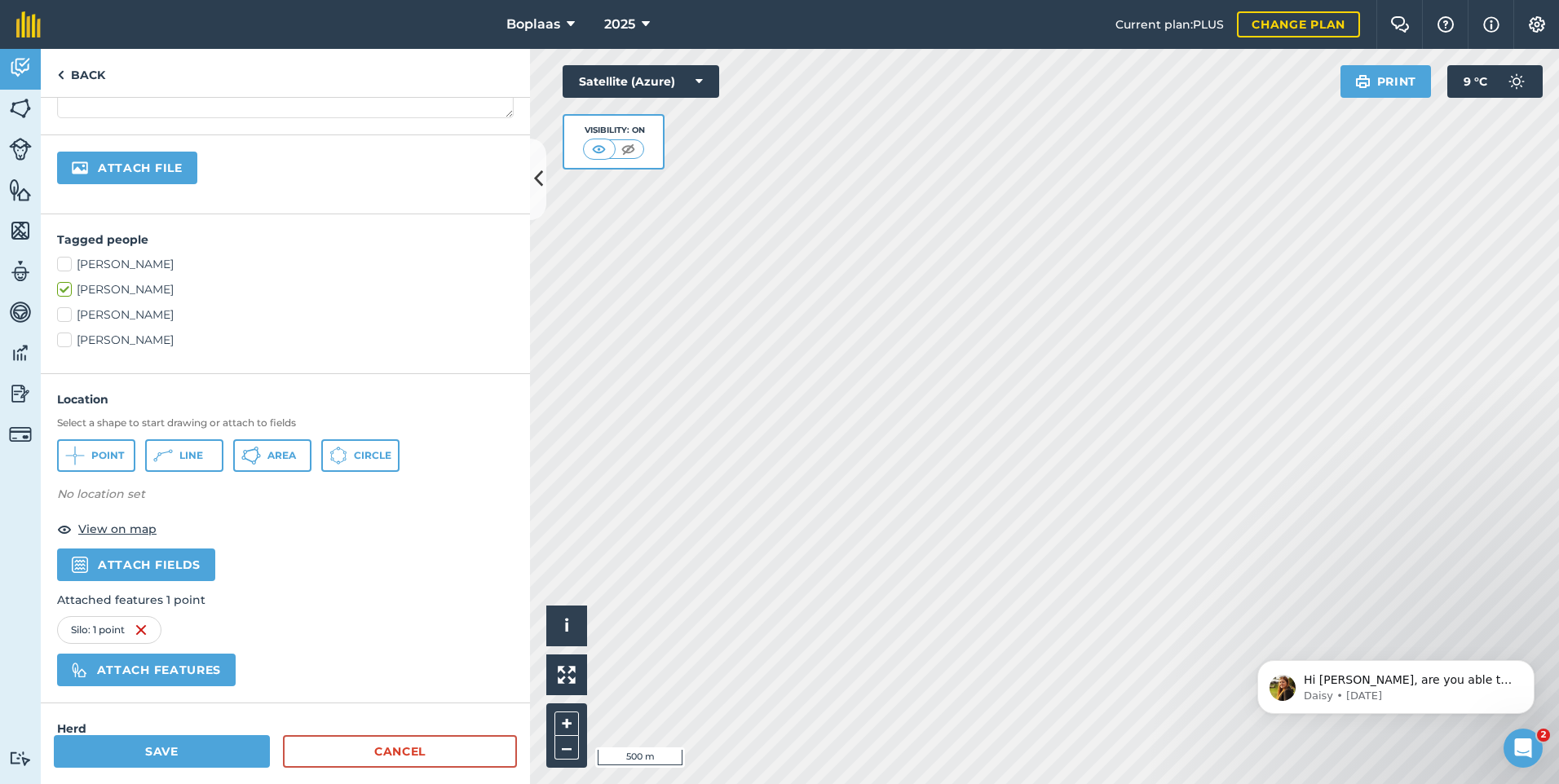
scroll to position [395, 0]
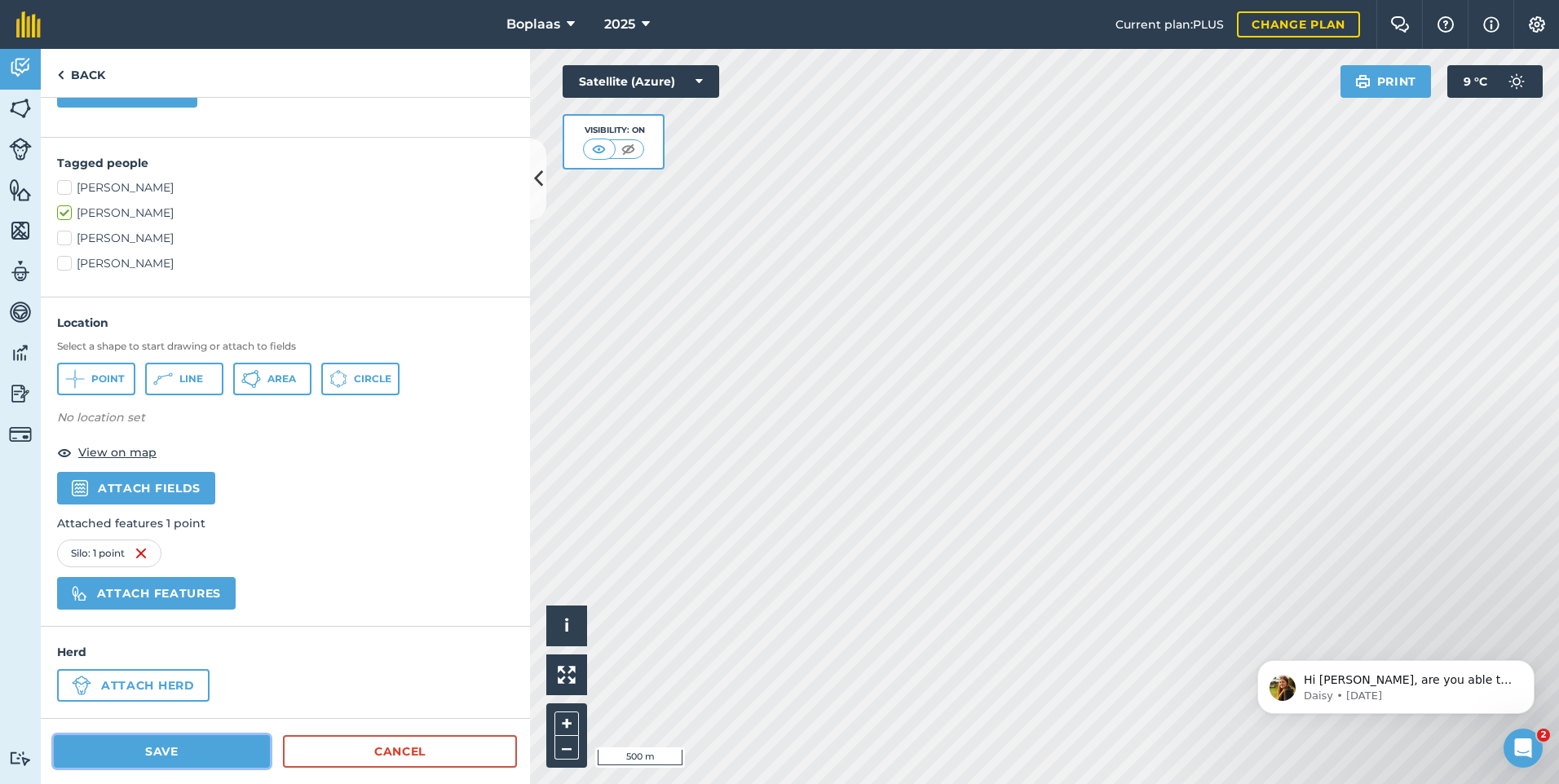
click at [169, 751] on button "Save" at bounding box center [162, 751] width 216 height 32
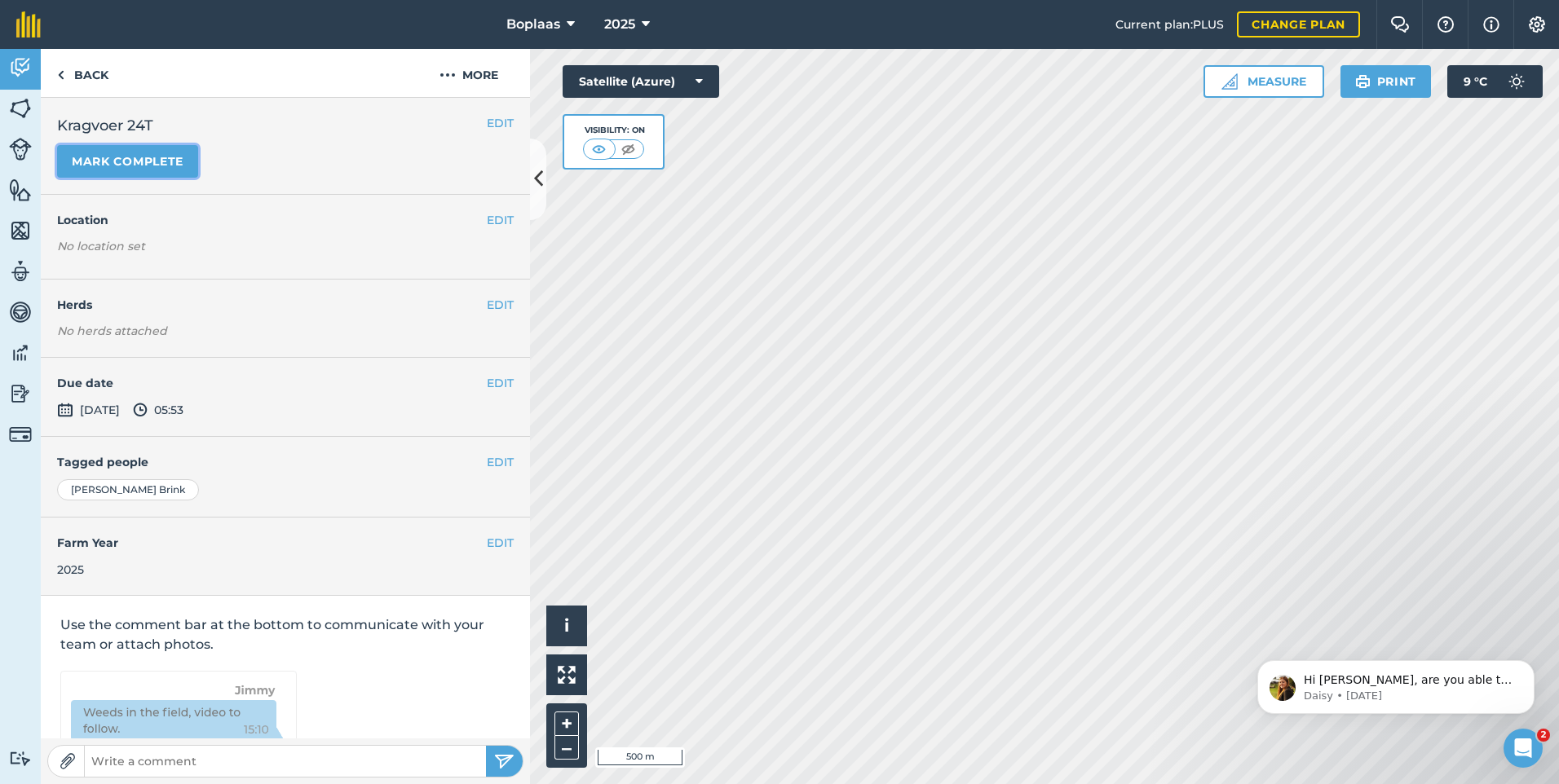
click at [155, 158] on button "Mark complete" at bounding box center [127, 161] width 141 height 32
click at [488, 382] on button "EDIT" at bounding box center [500, 383] width 27 height 18
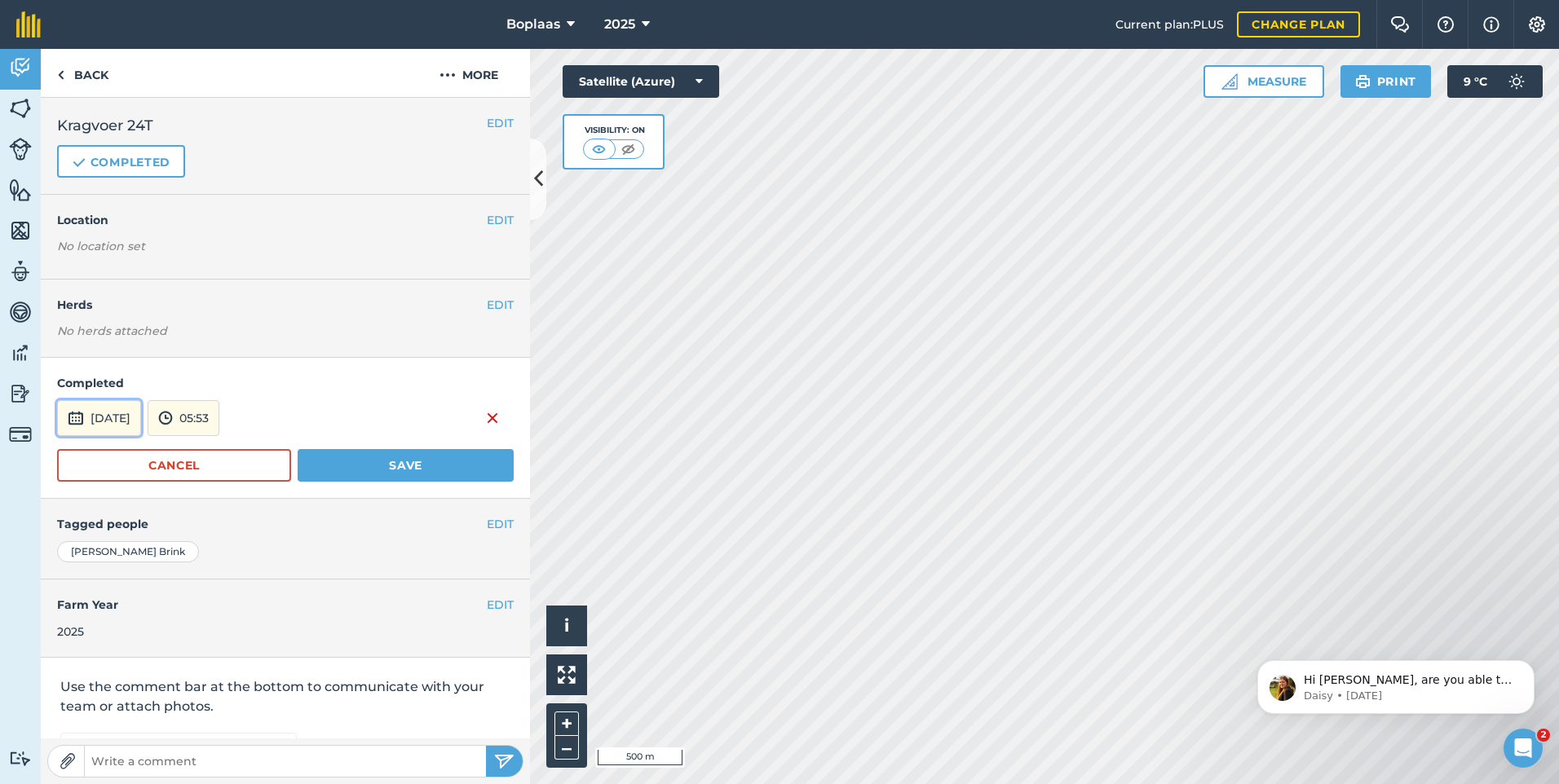
click at [132, 419] on button "[DATE]" at bounding box center [100, 418] width 84 height 36
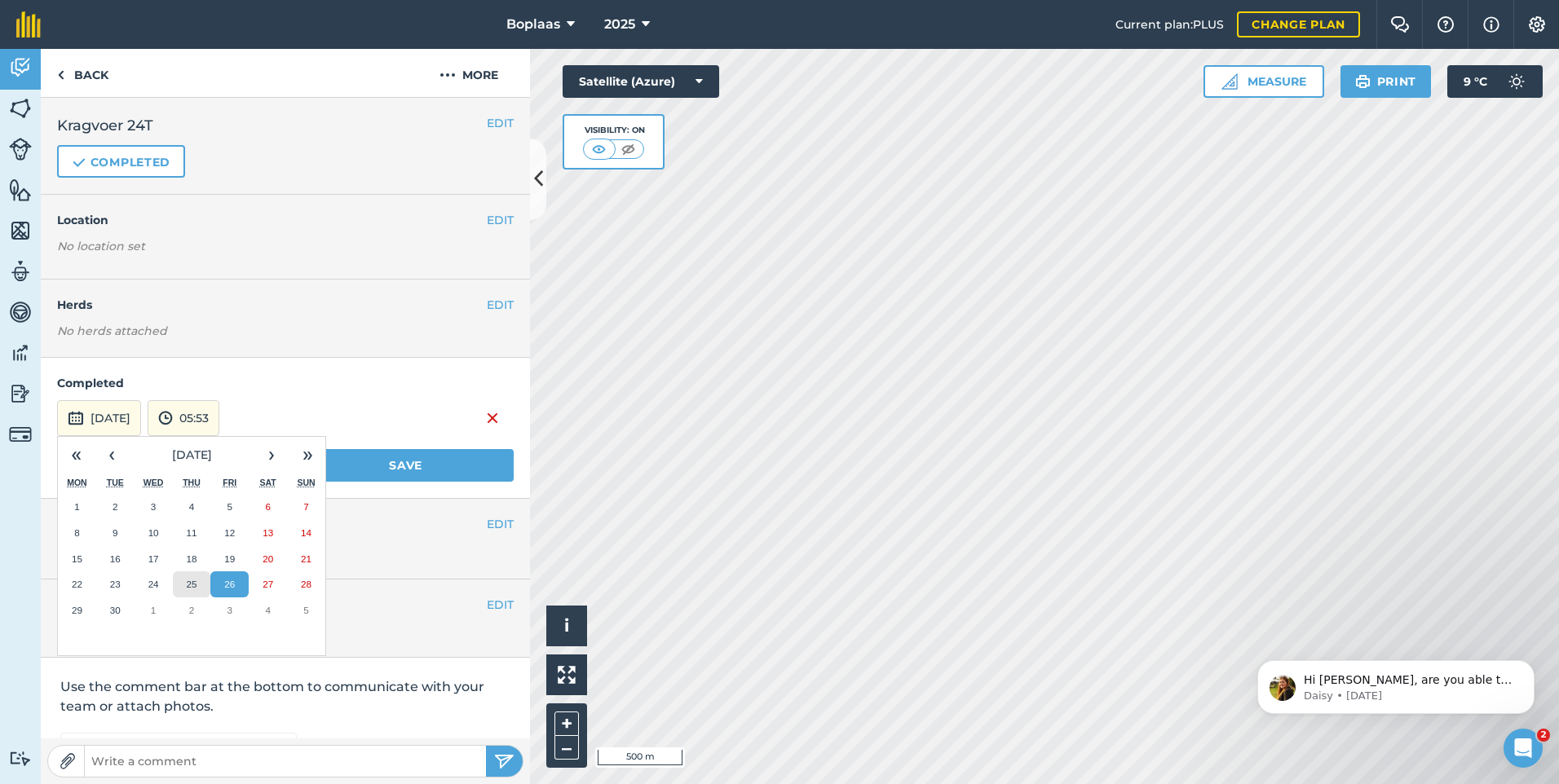
click at [201, 588] on button "25" at bounding box center [192, 584] width 39 height 26
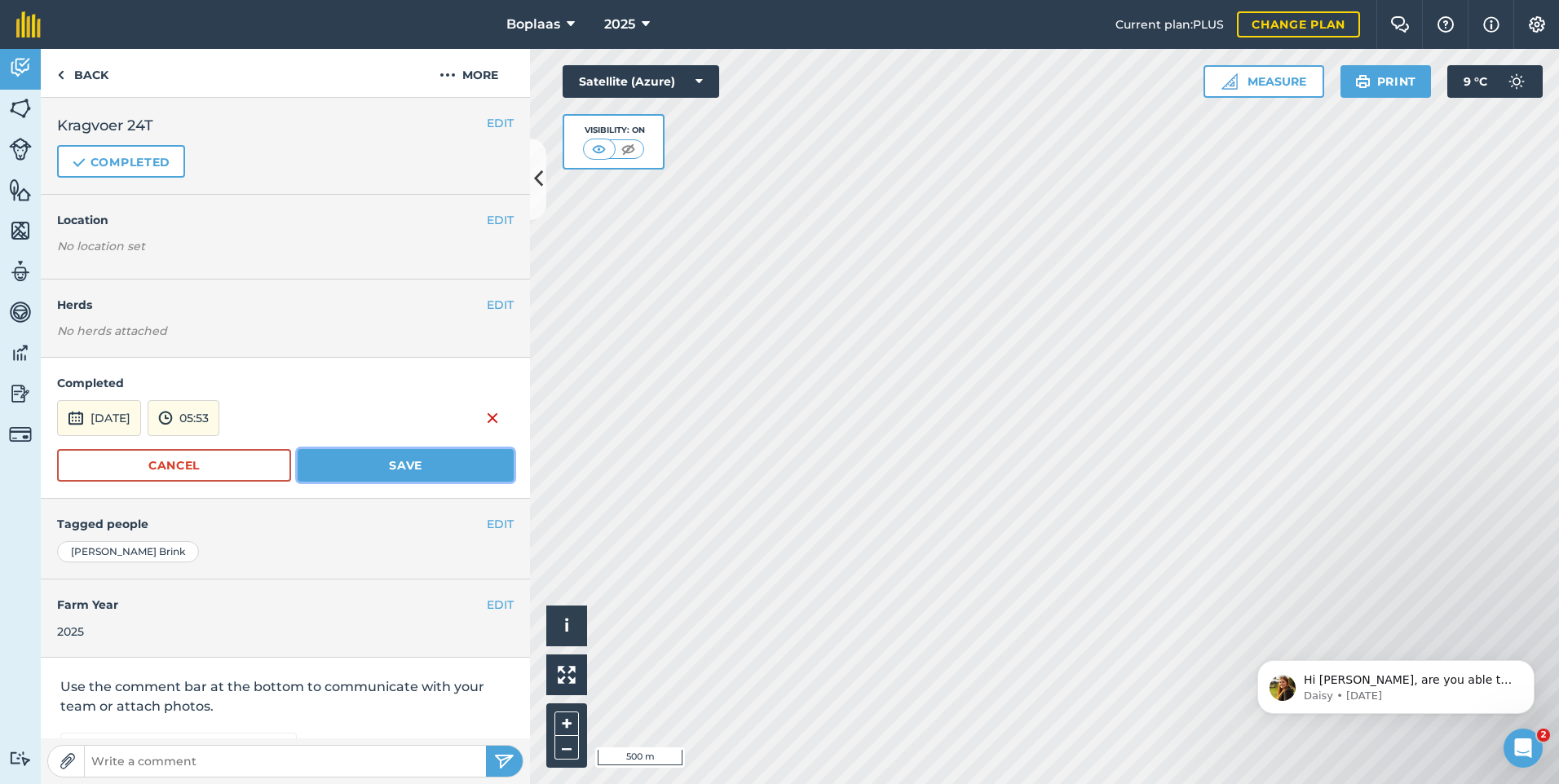
click at [381, 468] on button "Save" at bounding box center [406, 465] width 216 height 32
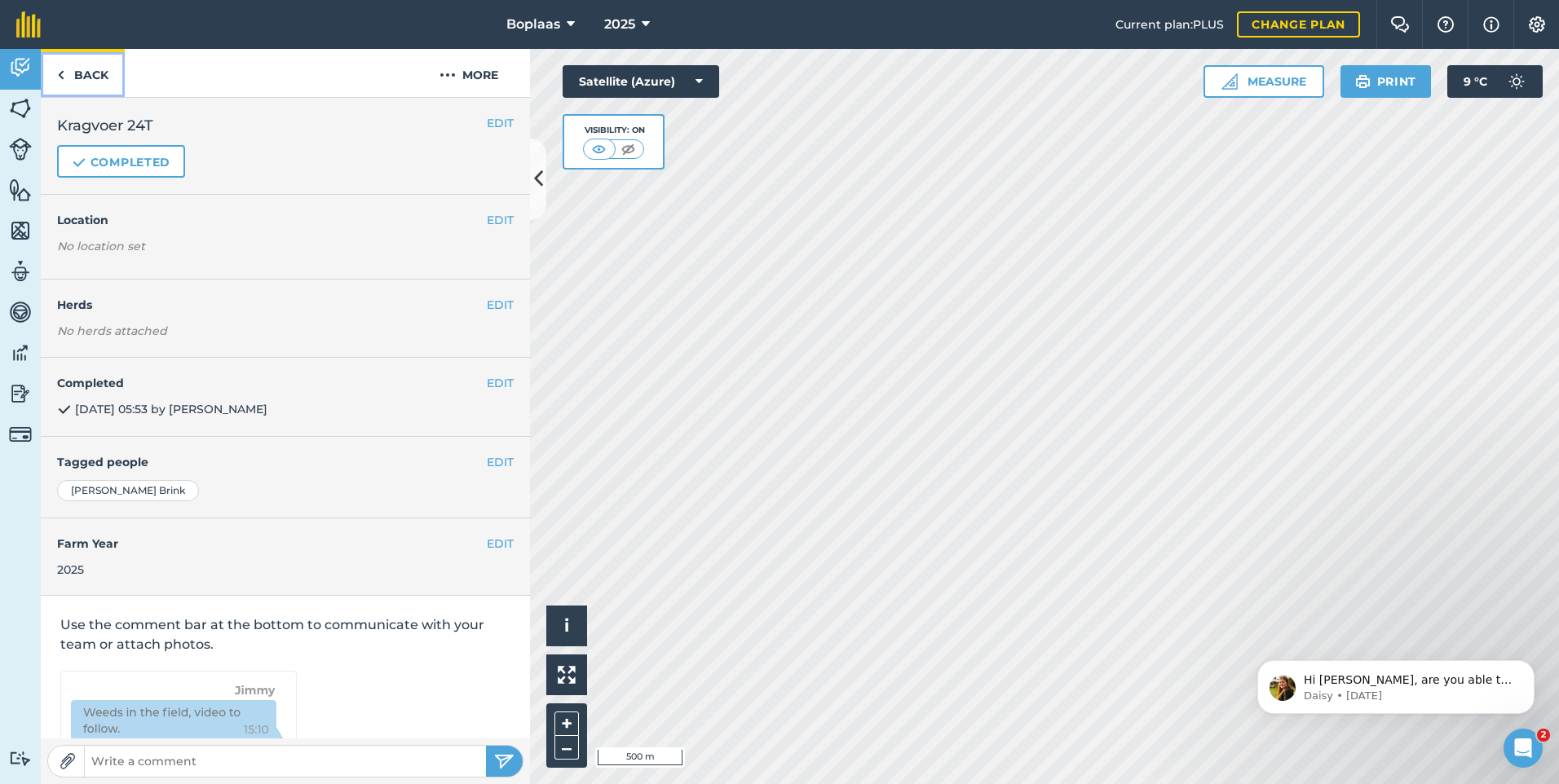
click at [86, 74] on link "Back" at bounding box center [83, 73] width 84 height 48
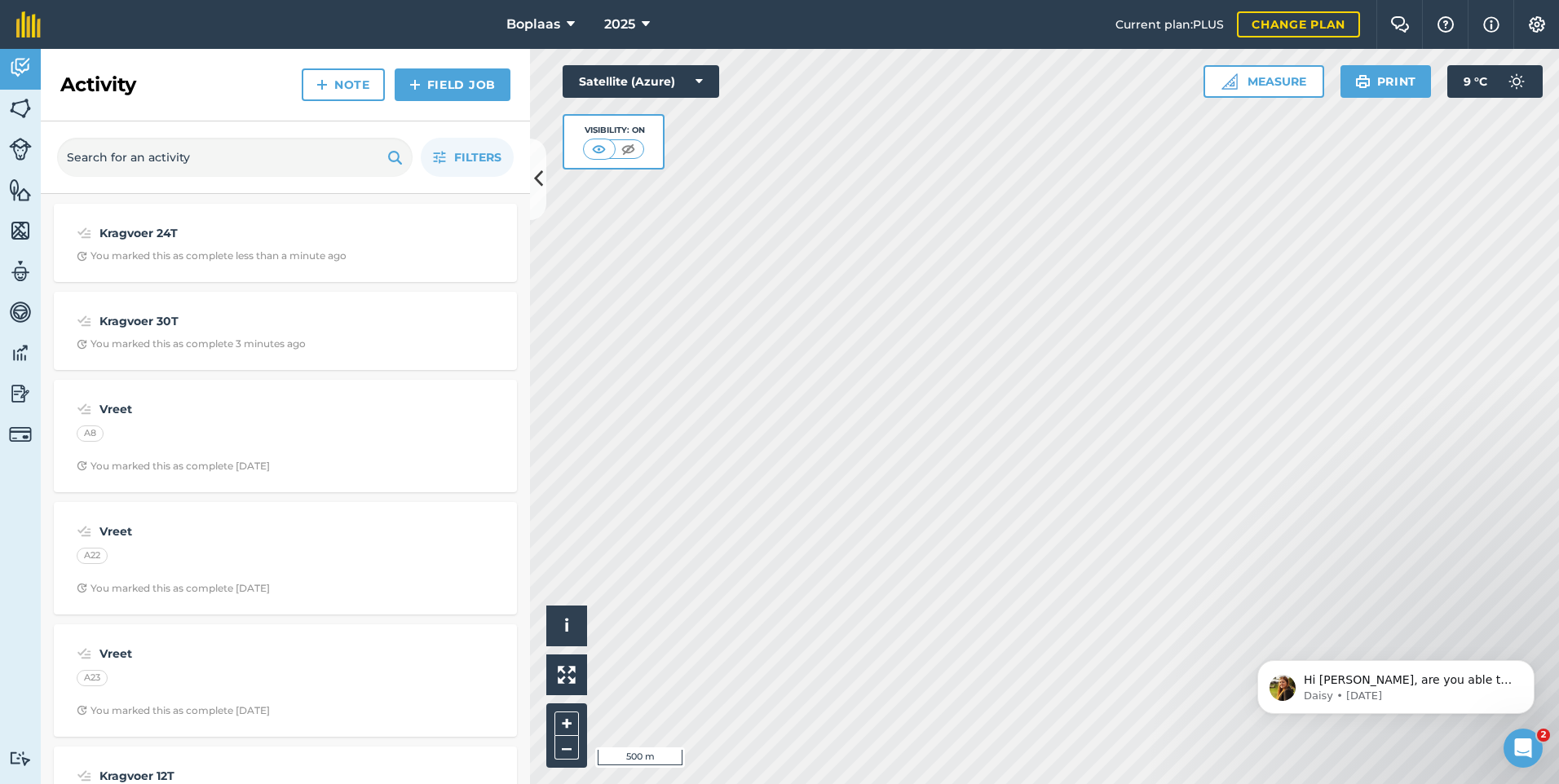
drag, startPoint x: 81, startPoint y: 99, endPoint x: 463, endPoint y: 279, distance: 422.3
click at [463, 279] on div "Kragvoer 24T You marked this as complete less than a minute ago" at bounding box center [285, 242] width 463 height 78
click at [542, 178] on icon at bounding box center [539, 179] width 9 height 29
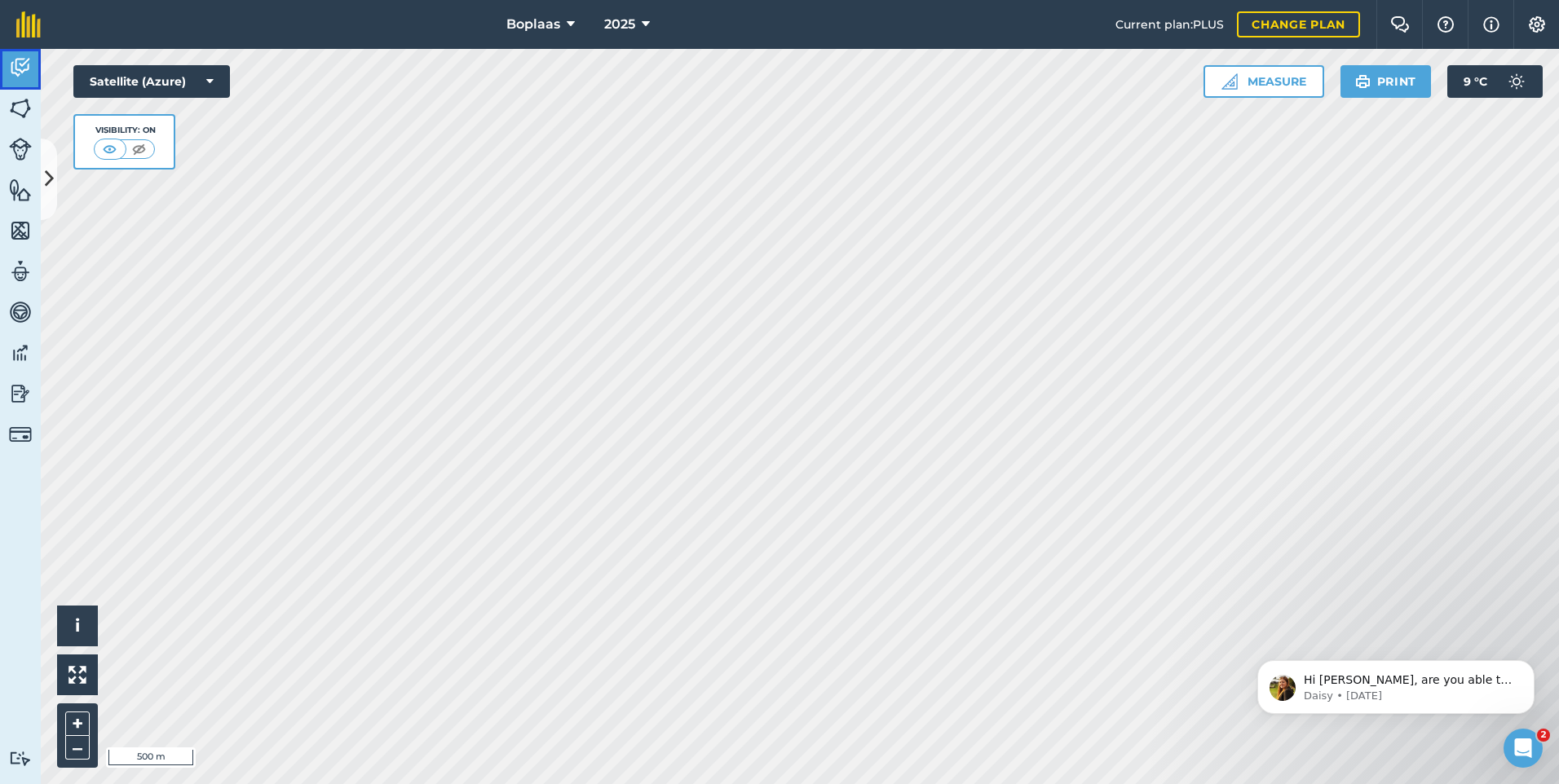
click at [31, 74] on img at bounding box center [20, 67] width 22 height 24
click at [52, 185] on icon at bounding box center [49, 179] width 9 height 29
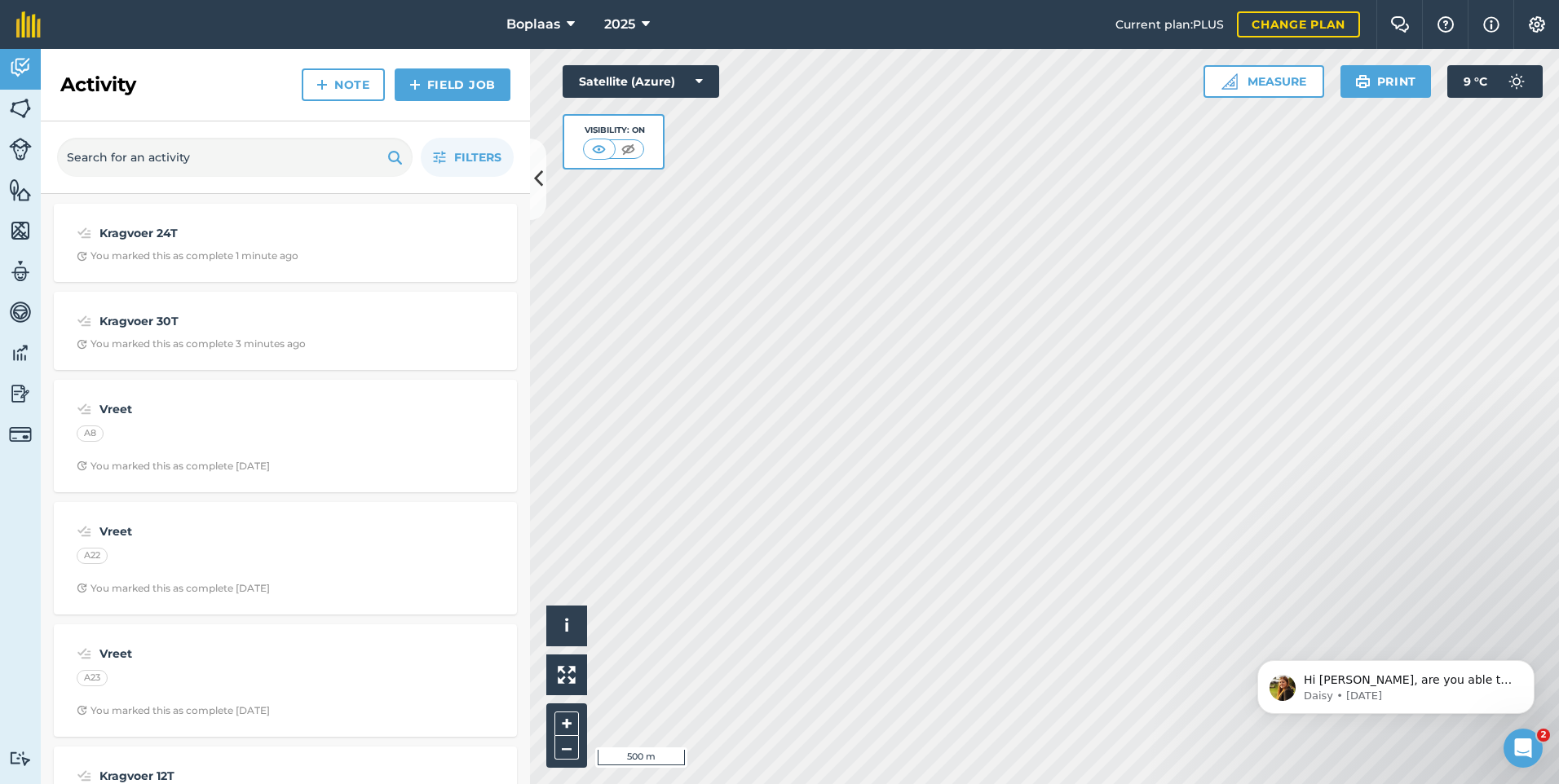
click at [56, 185] on div "Filters" at bounding box center [285, 157] width 489 height 73
